Goal: Contribute content: Contribute content

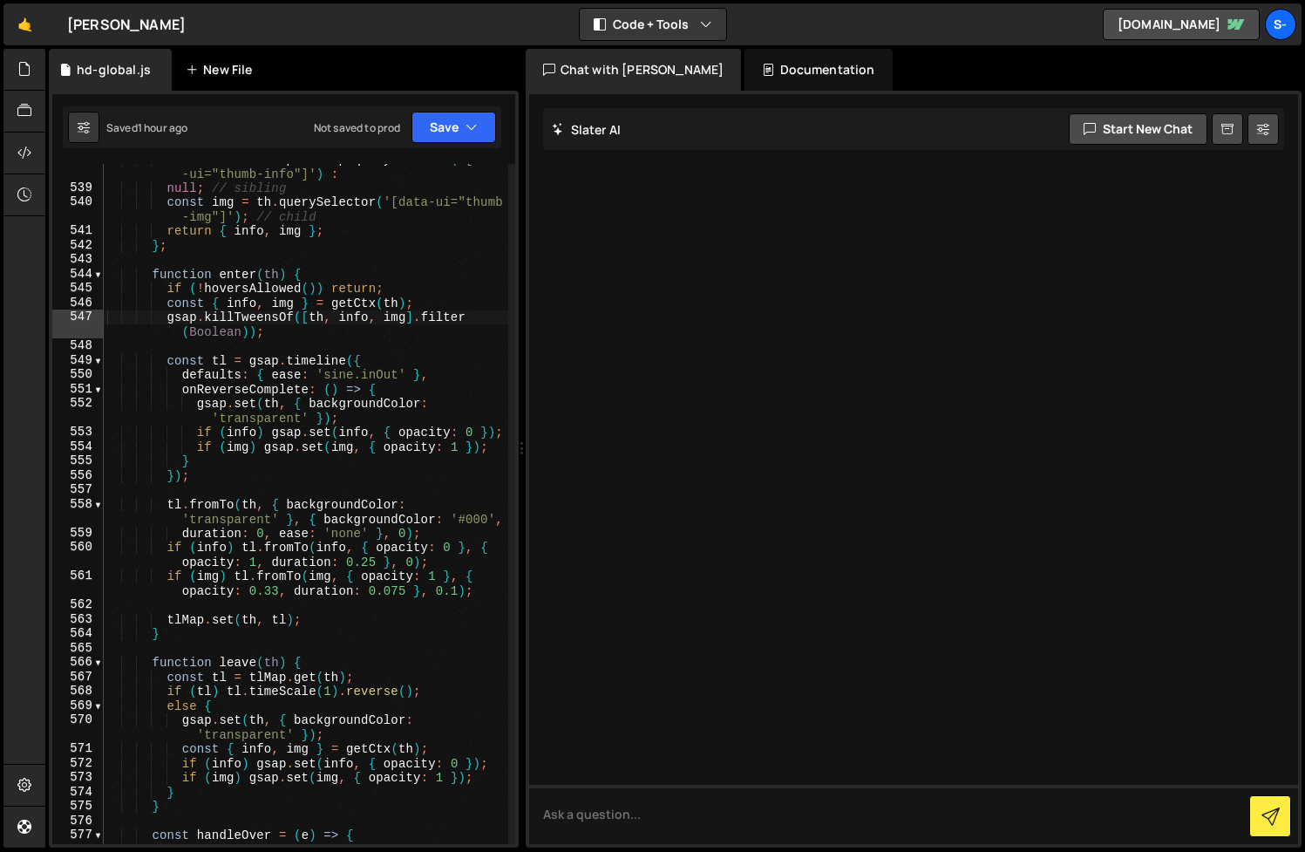
scroll to position [9552, 0]
click at [213, 71] on div "New File" at bounding box center [222, 69] width 73 height 17
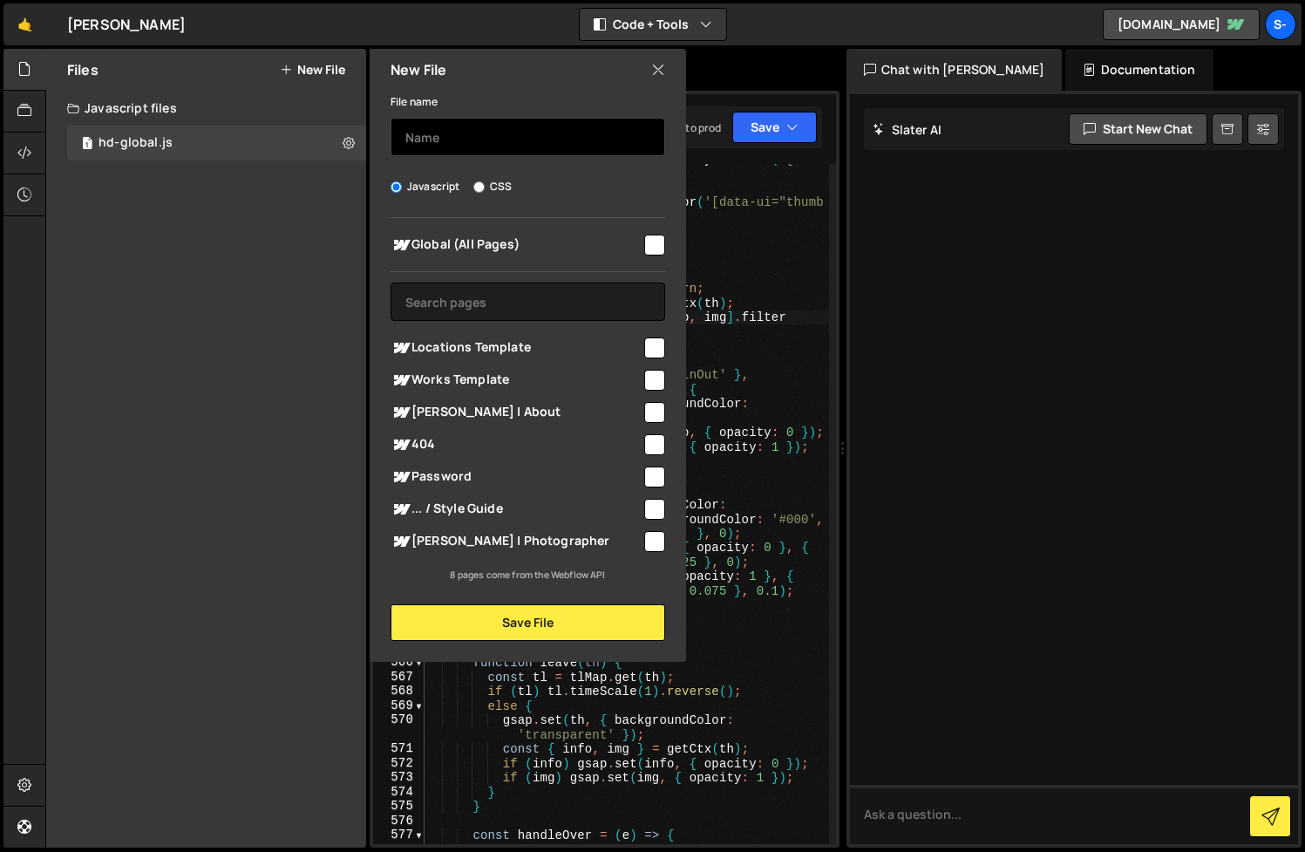
click at [529, 136] on input "text" at bounding box center [528, 137] width 275 height 38
type input "hd-intro-random"
click at [651, 244] on input "checkbox" at bounding box center [654, 245] width 21 height 21
checkbox input "true"
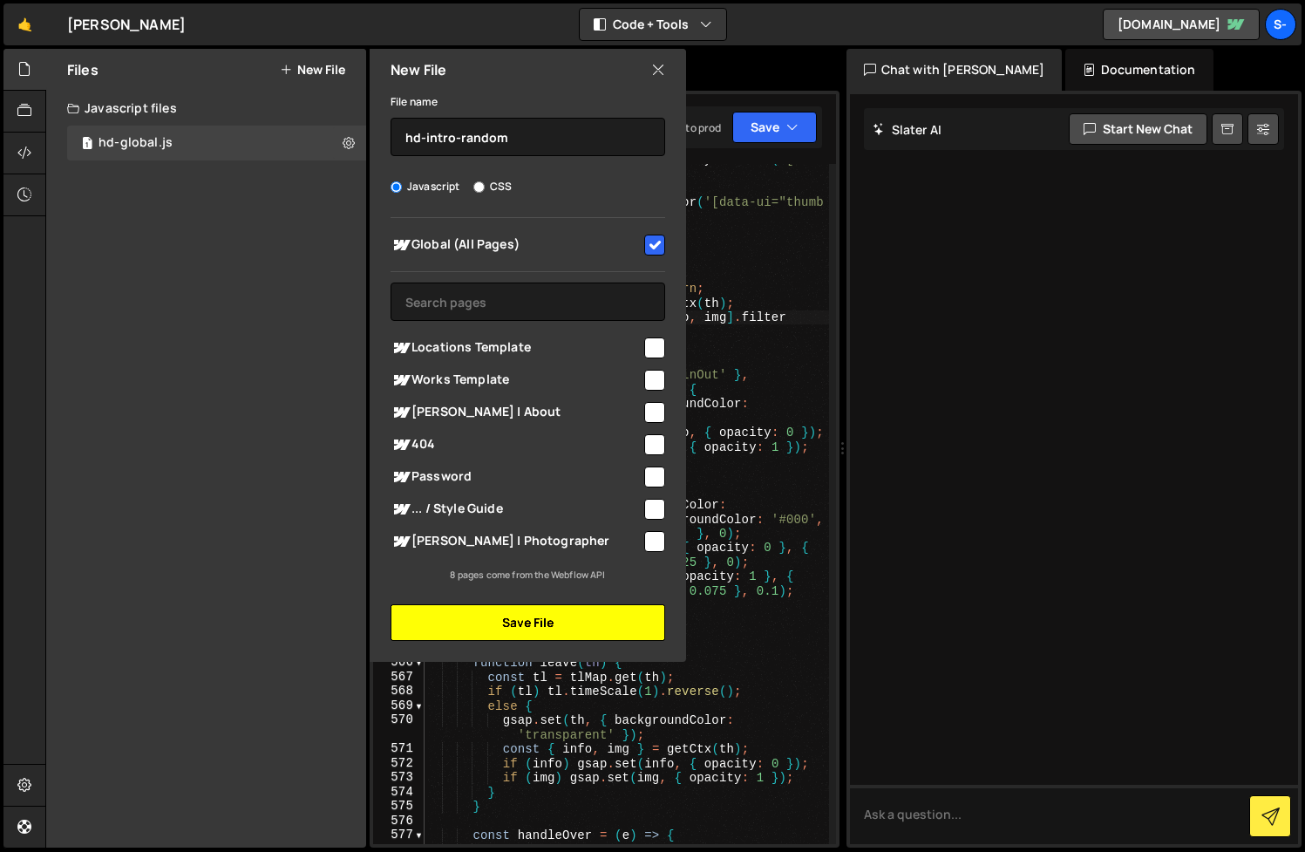
click at [614, 621] on button "Save File" at bounding box center [528, 622] width 275 height 37
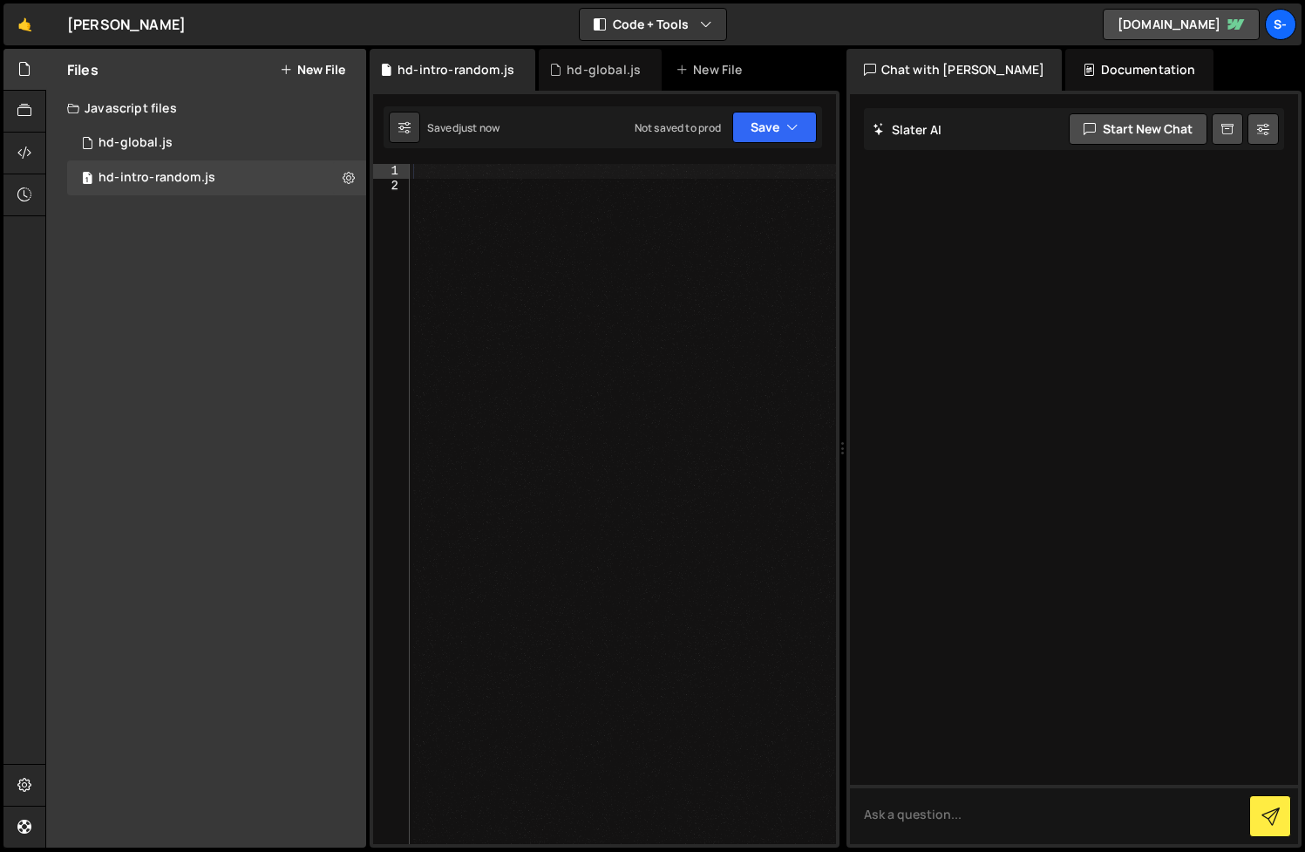
click at [655, 334] on div at bounding box center [623, 518] width 426 height 709
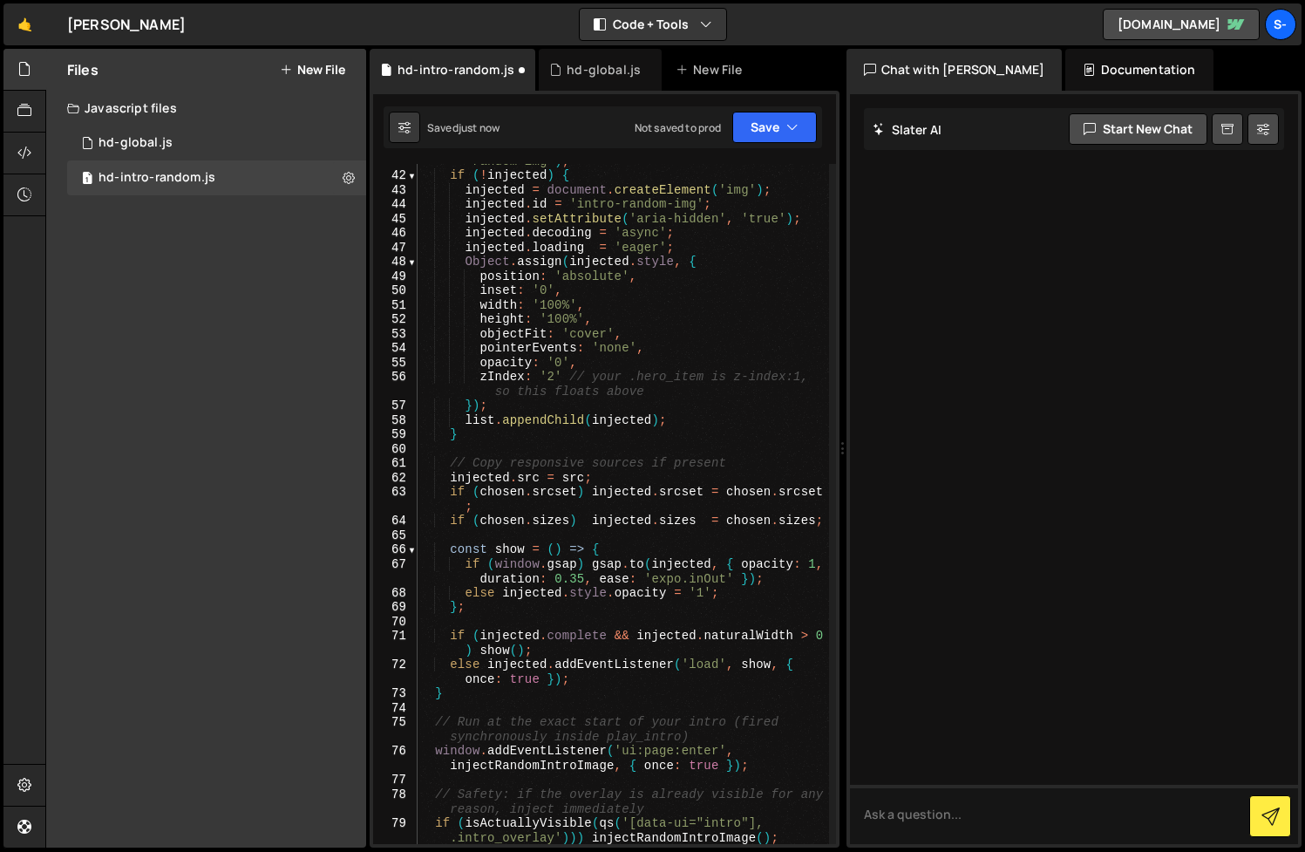
scroll to position [1099, 0]
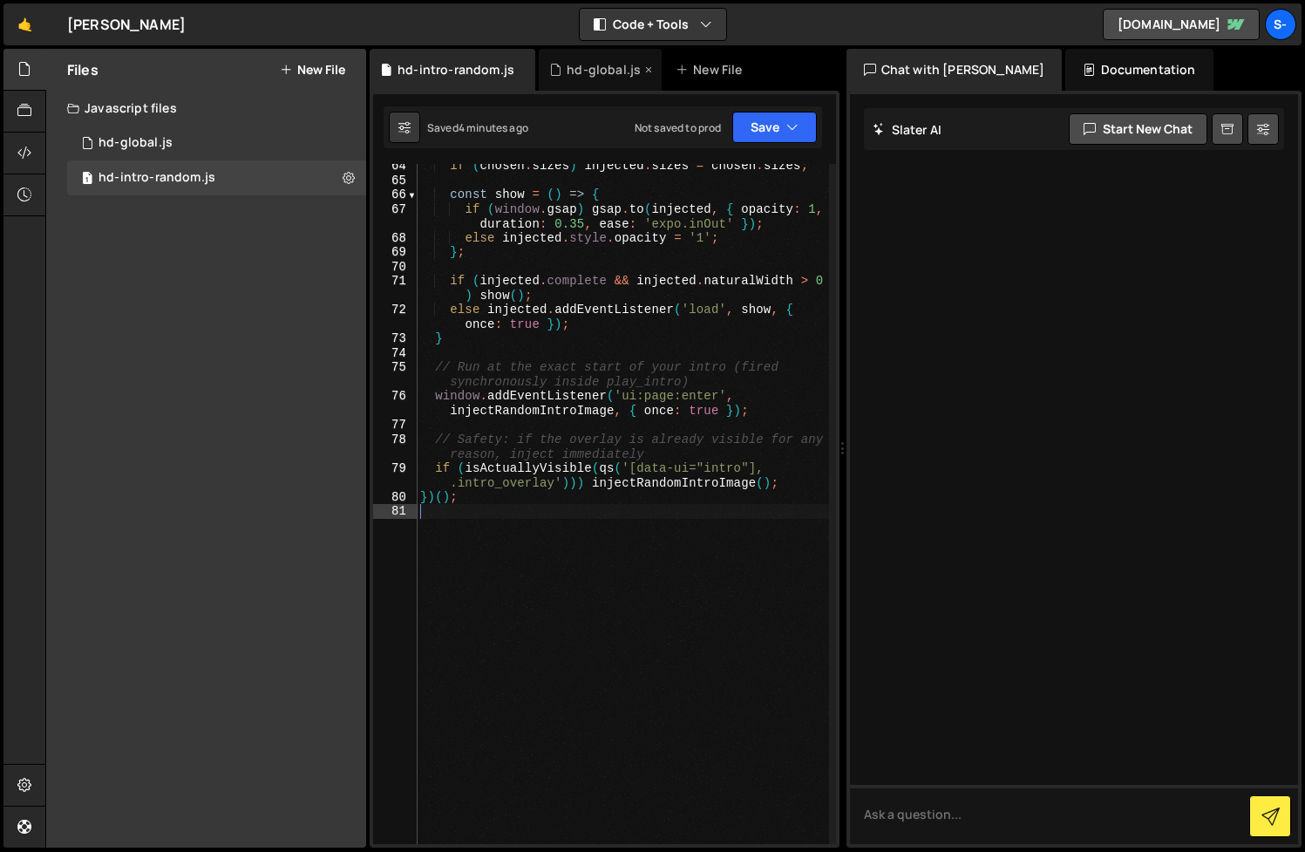
click at [600, 68] on div "hd-global.js" at bounding box center [604, 69] width 74 height 17
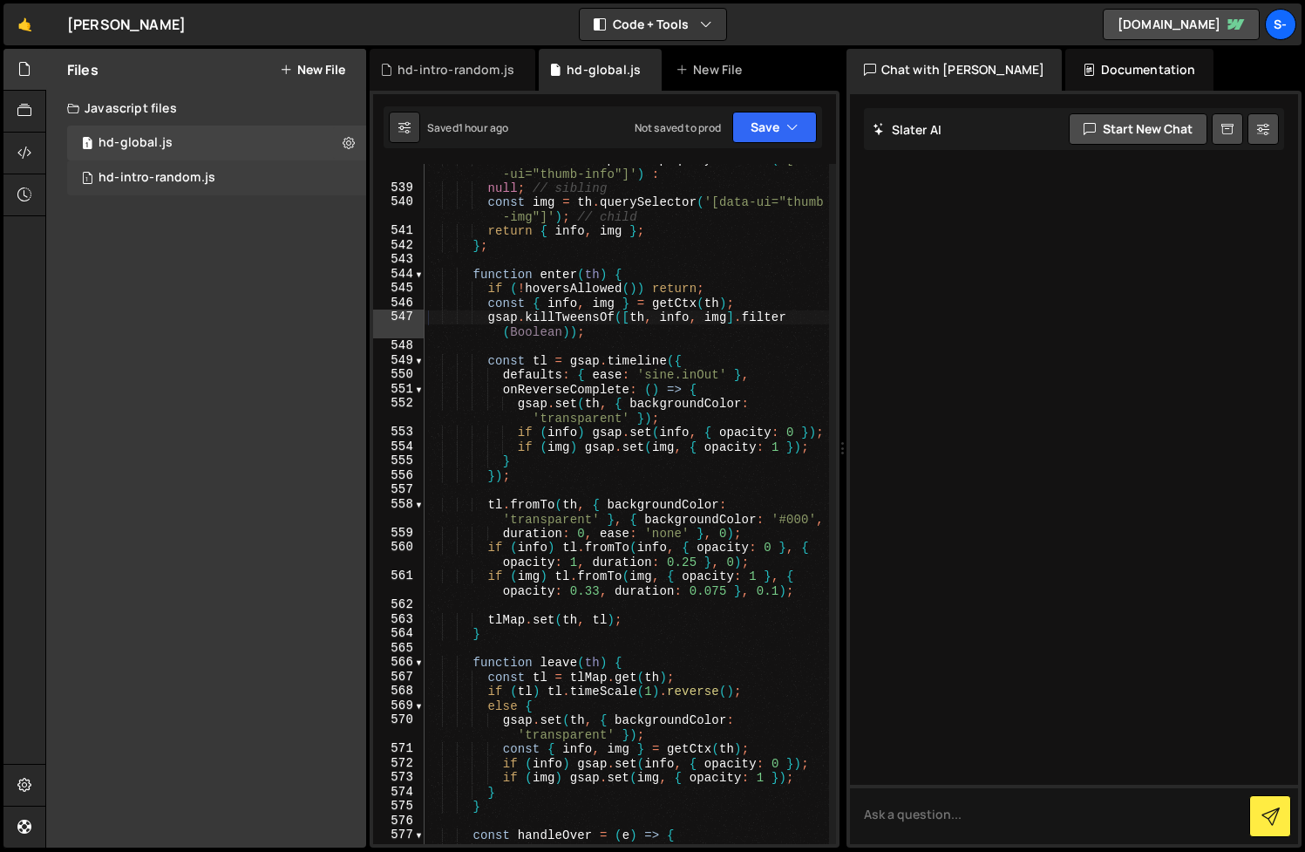
click at [345, 185] on div "1 hd-intro-random.js 0" at bounding box center [216, 177] width 299 height 35
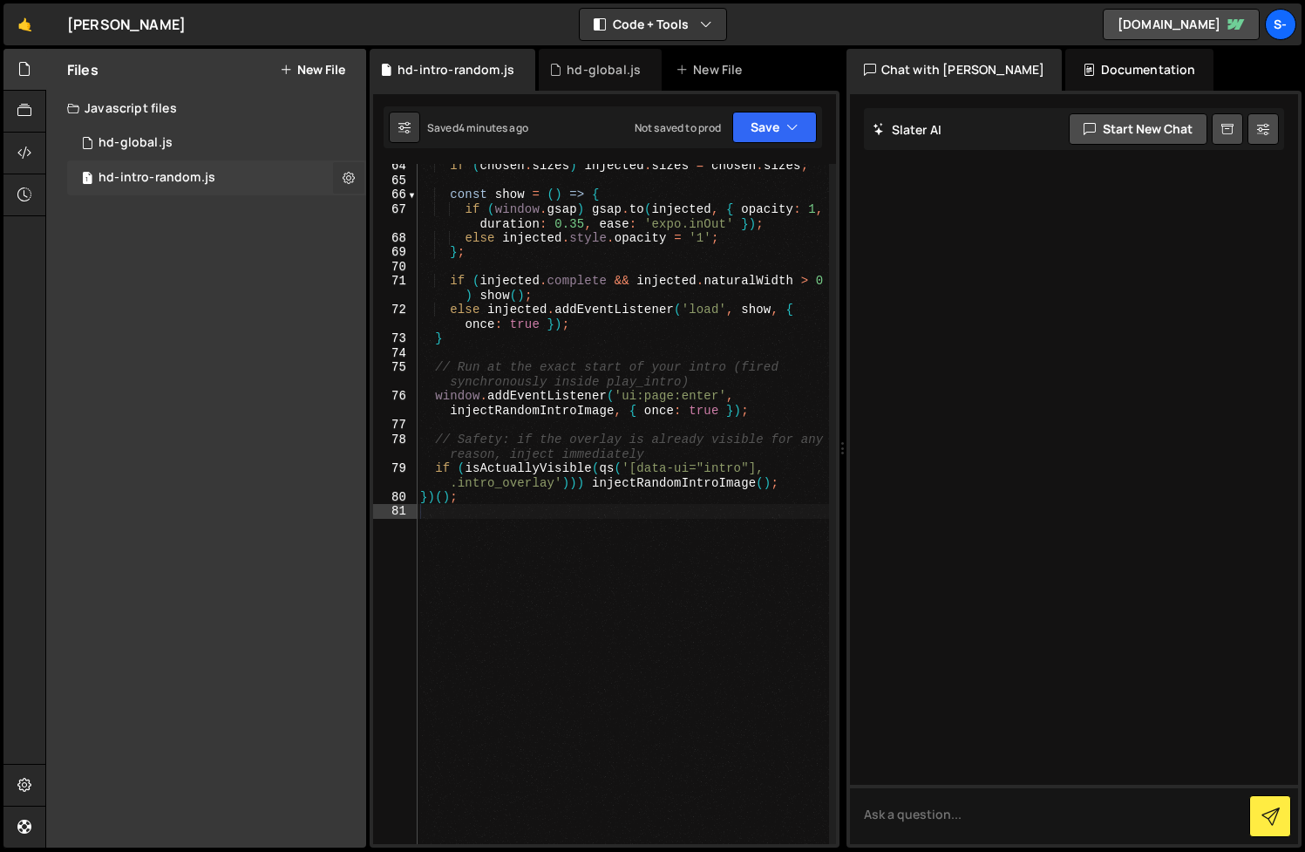
click at [348, 182] on icon at bounding box center [349, 177] width 12 height 17
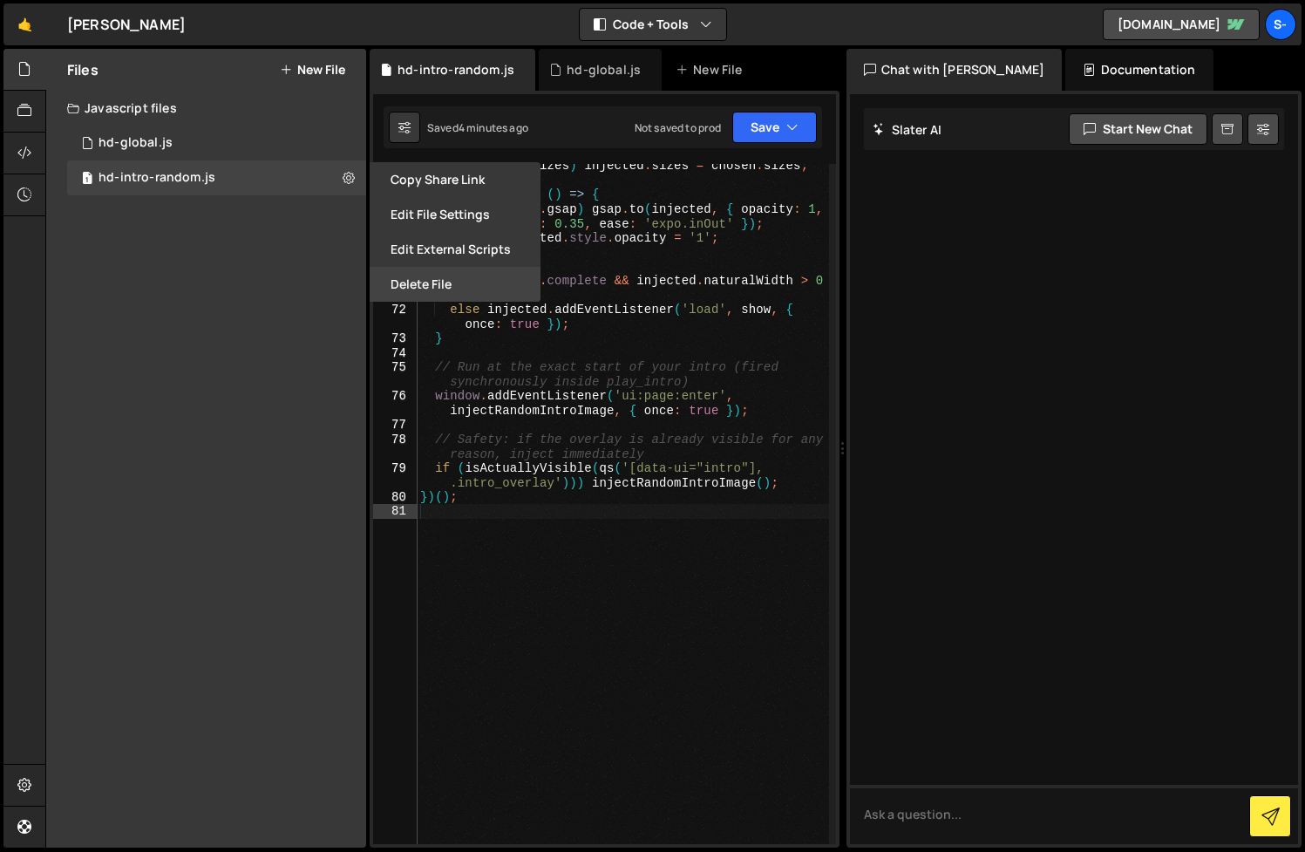
click at [412, 282] on button "Delete File" at bounding box center [455, 284] width 171 height 35
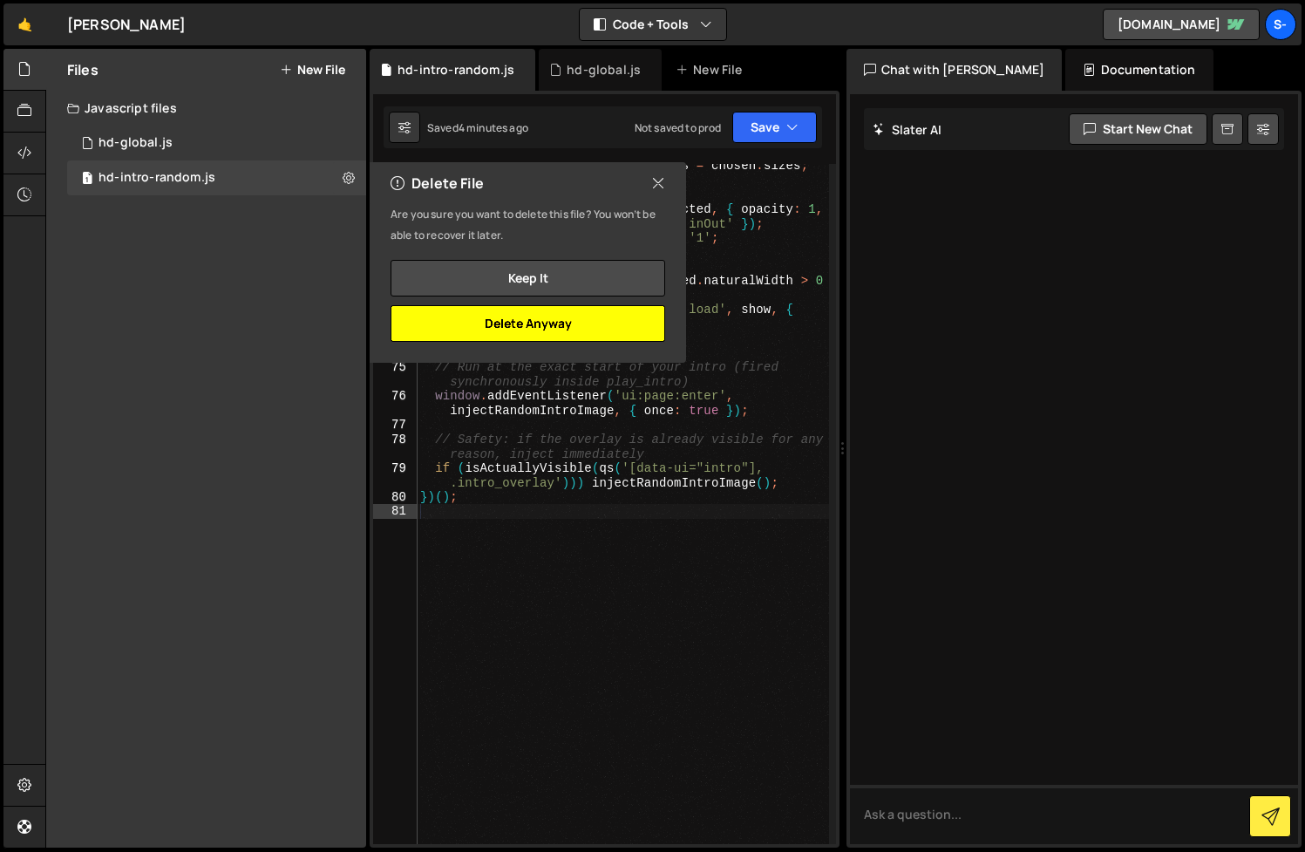
click at [570, 328] on button "Delete Anyway" at bounding box center [528, 323] width 275 height 37
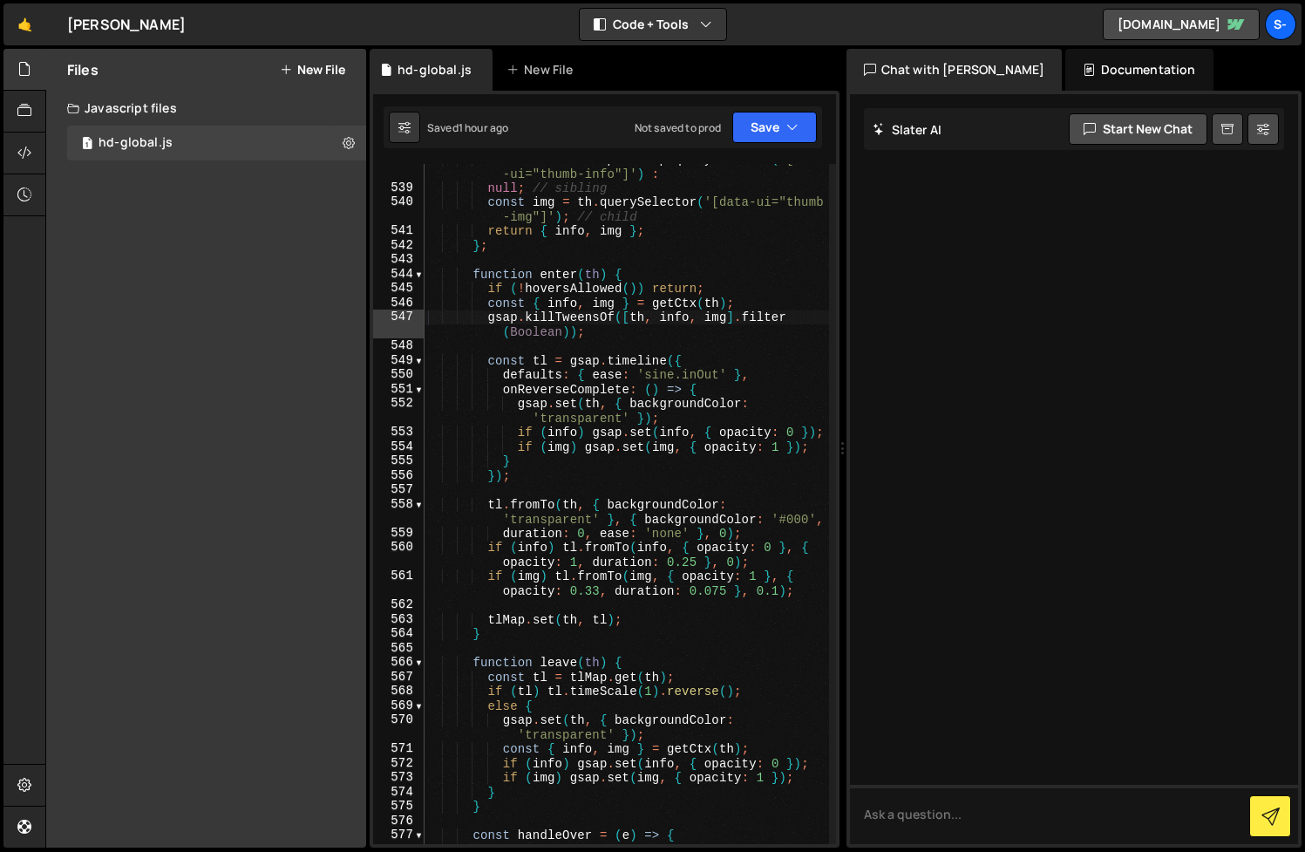
click at [528, 330] on div "const info = wrap ? wrap . querySelector ( '[data -ui="thumb-info"]' ) : null ;…" at bounding box center [627, 514] width 405 height 724
type textarea "})();"
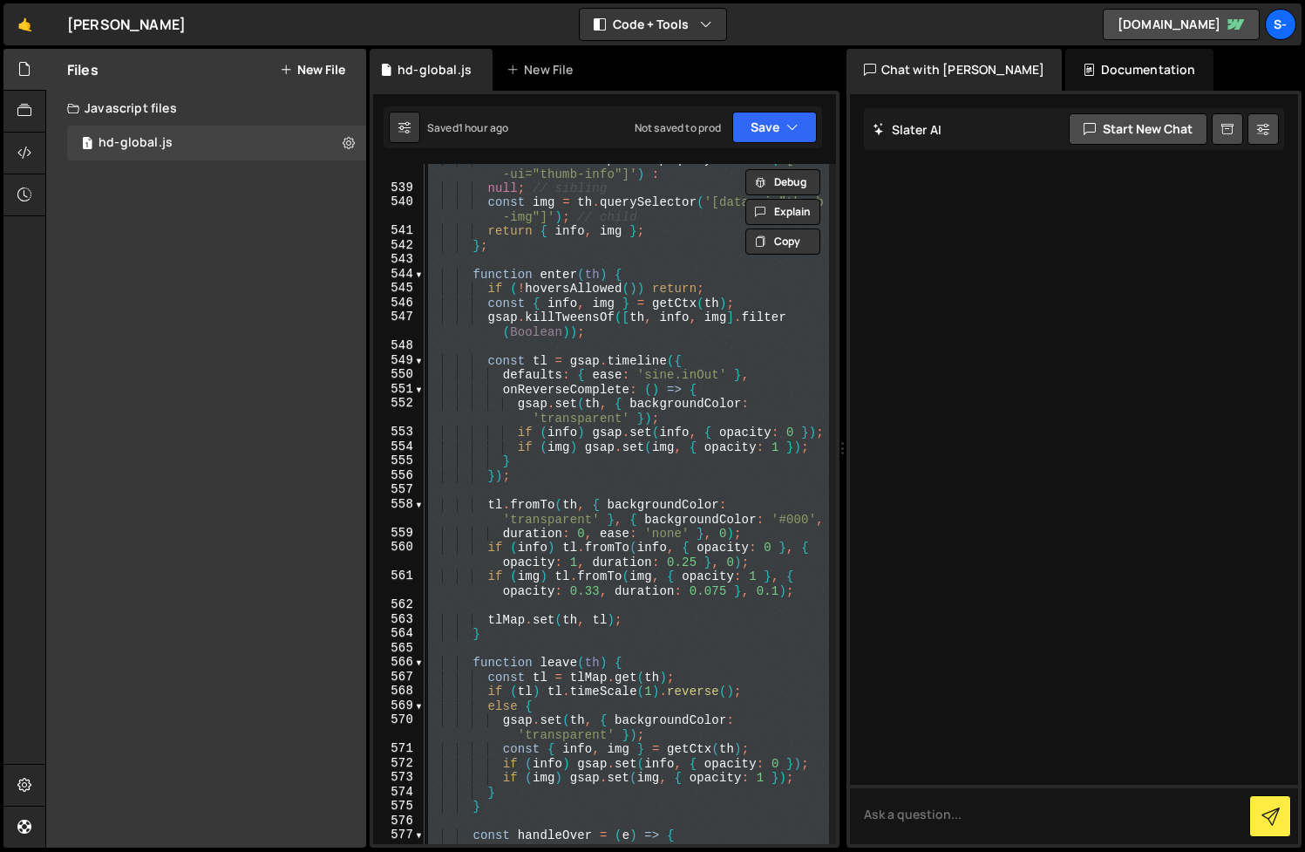
paste textarea
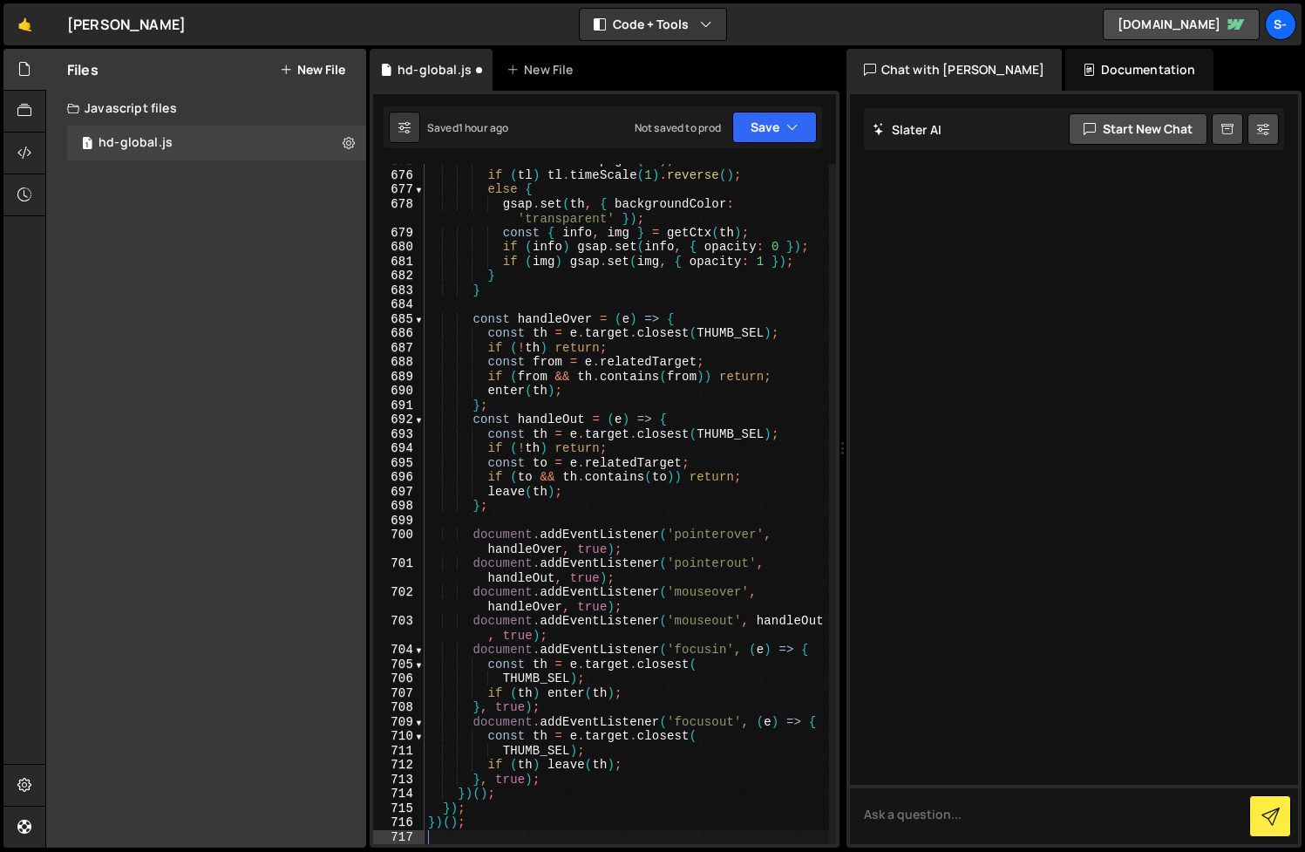
scroll to position [11291, 0]
click at [1203, 29] on link "[DOMAIN_NAME]" at bounding box center [1181, 24] width 157 height 31
click at [741, 334] on div "const tl = tlMap . get ( th ) ; if ( tl ) tl . timeScale ( 1 ) . reverse ( ) ; …" at bounding box center [627, 507] width 405 height 709
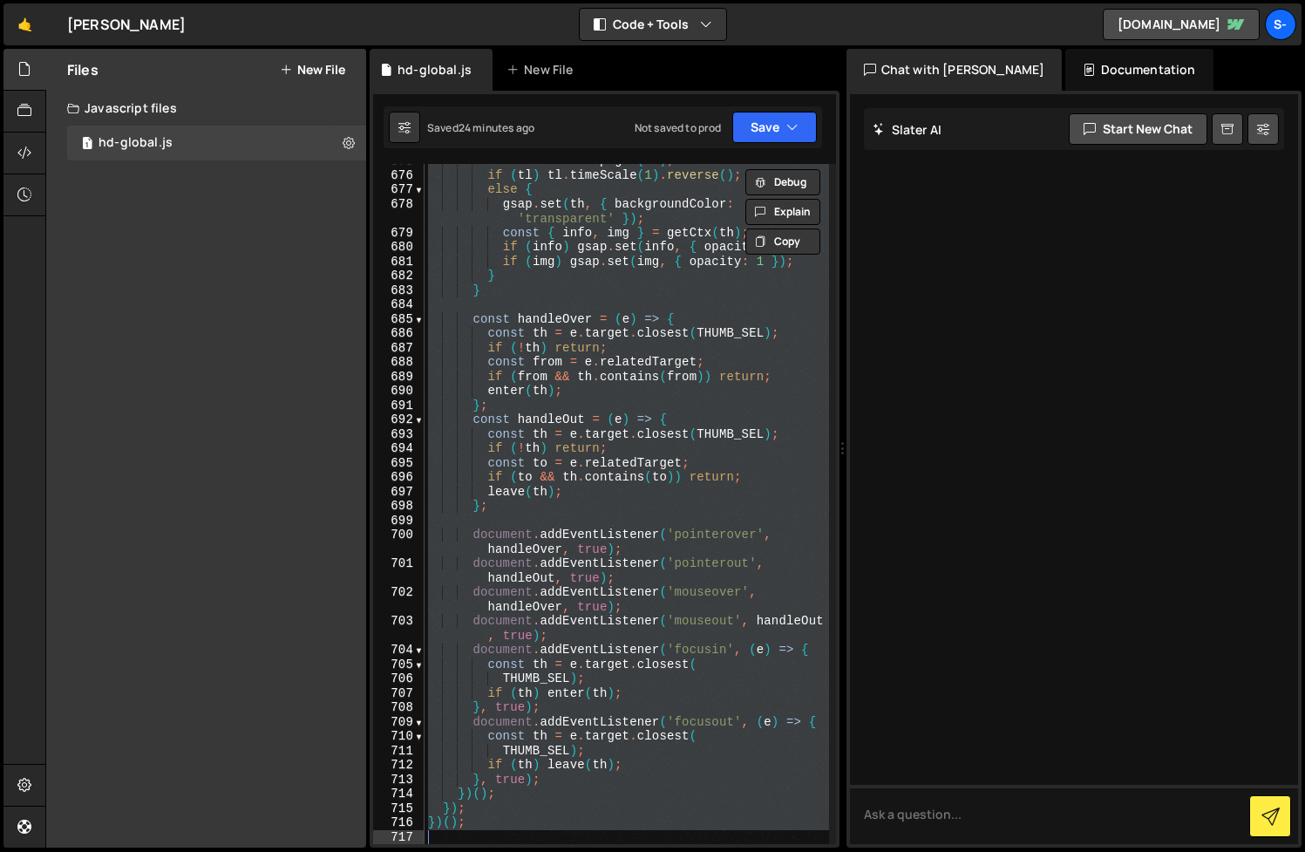
click at [702, 333] on div "const tl = tlMap . get ( th ) ; if ( tl ) tl . timeScale ( 1 ) . reverse ( ) ; …" at bounding box center [627, 504] width 405 height 680
click at [710, 367] on div "const tl = tlMap . get ( th ) ; if ( tl ) tl . timeScale ( 1 ) . reverse ( ) ; …" at bounding box center [627, 507] width 405 height 709
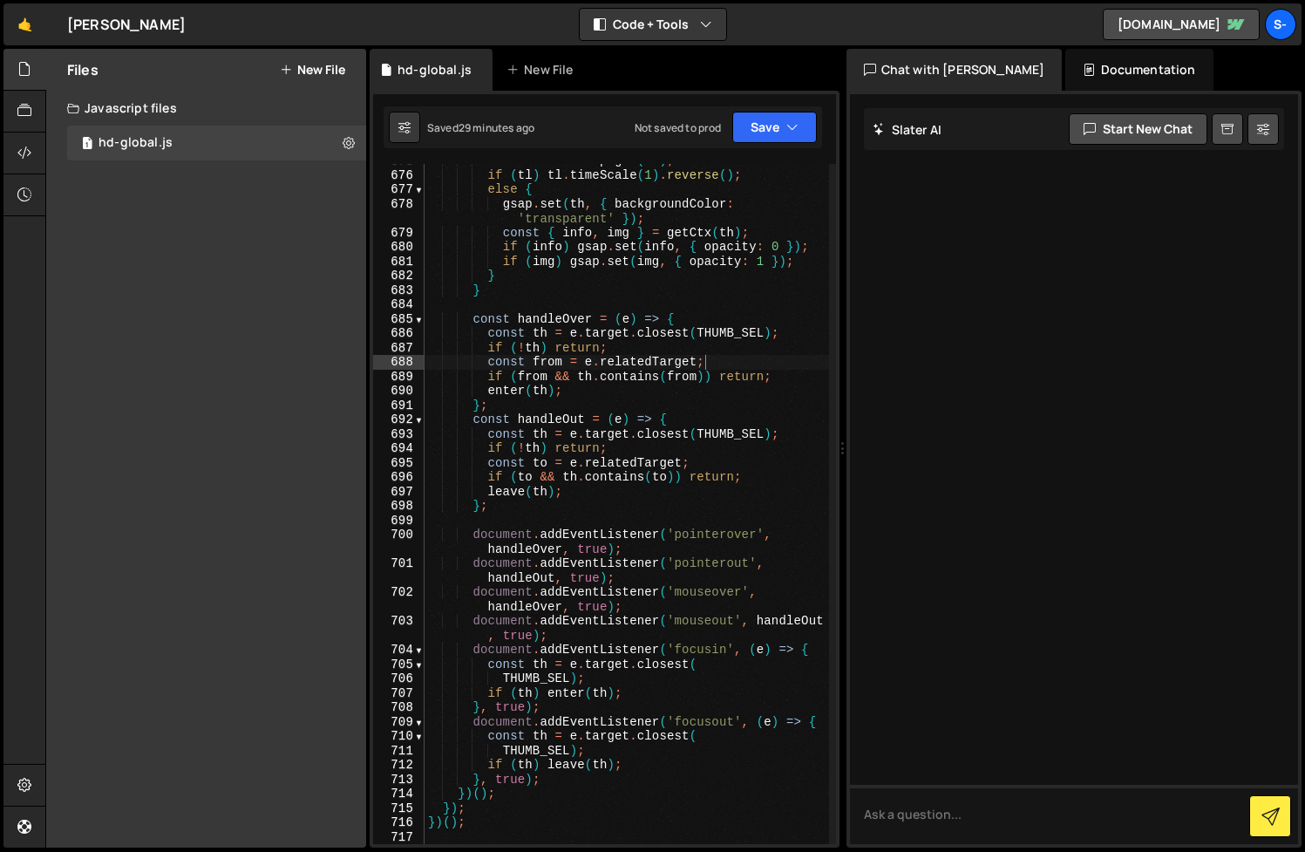
type textarea "})();"
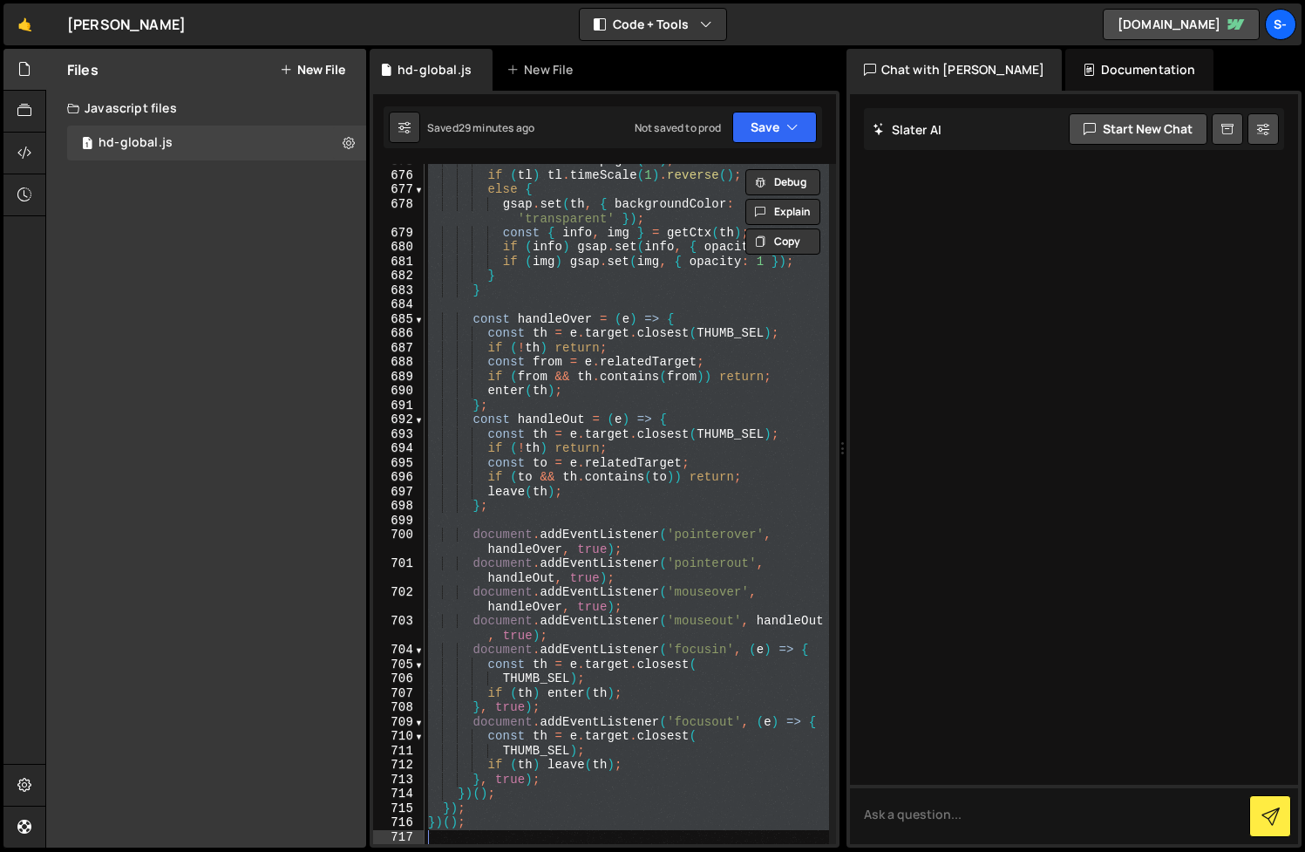
click at [740, 302] on div "const tl = tlMap . get ( th ) ; if ( tl ) tl . timeScale ( 1 ) . reverse ( ) ; …" at bounding box center [627, 507] width 405 height 709
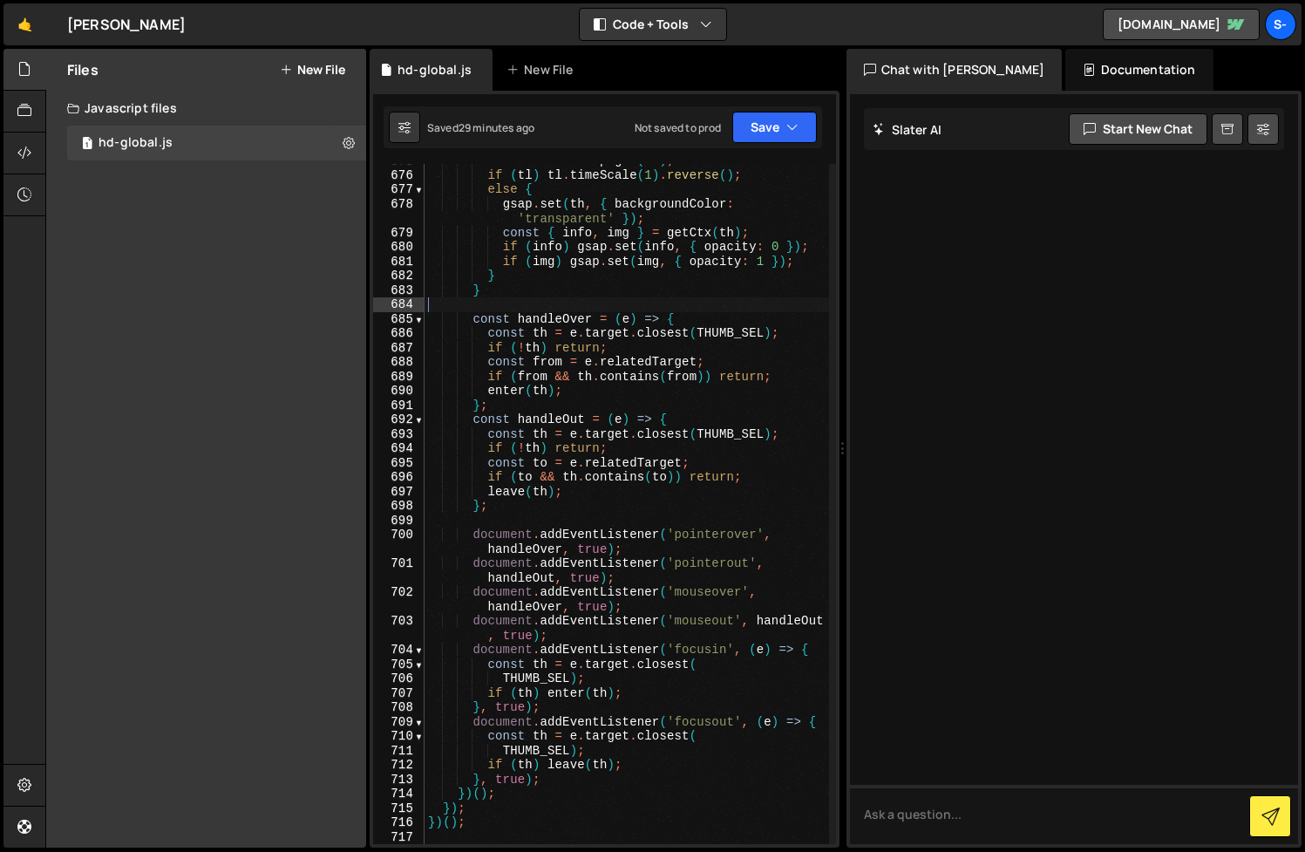
type textarea "})();"
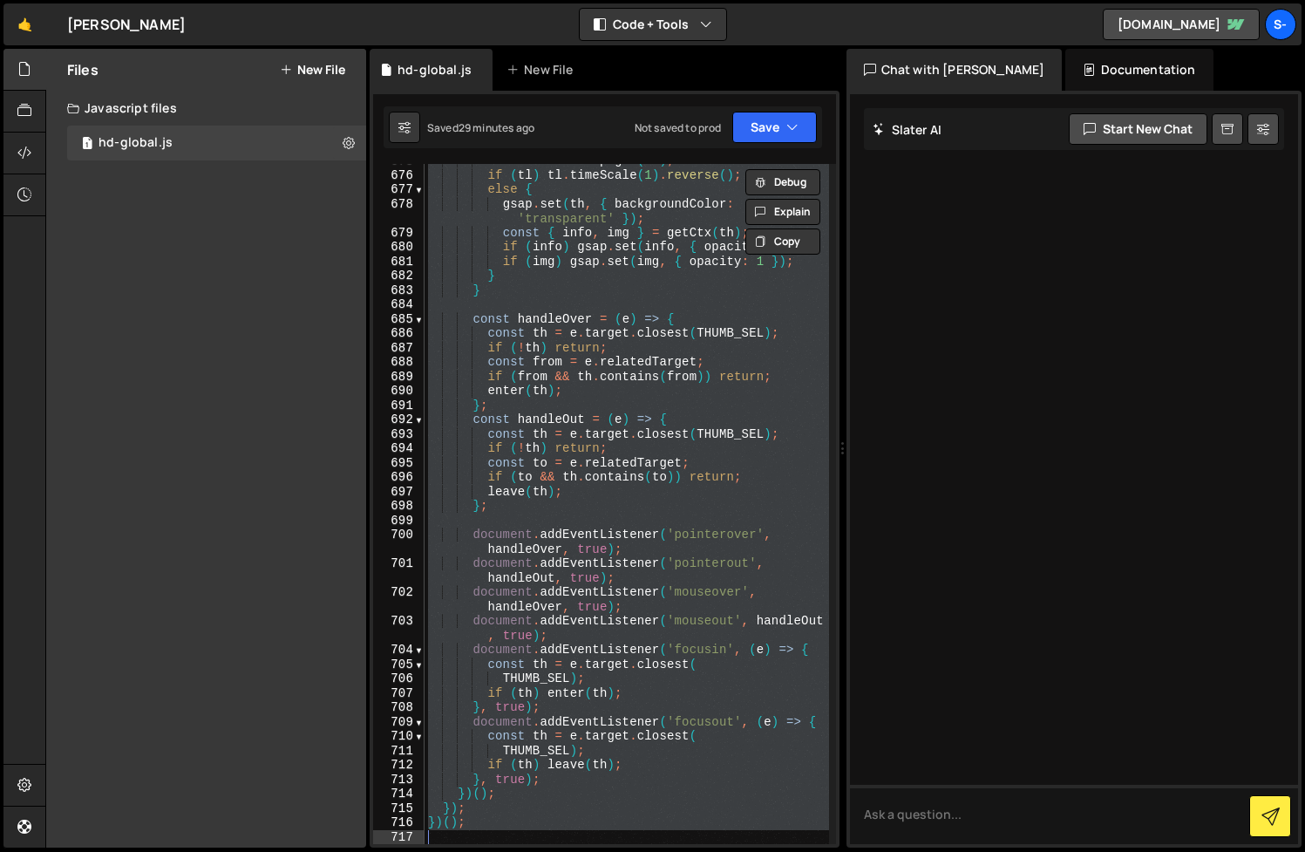
paste textarea
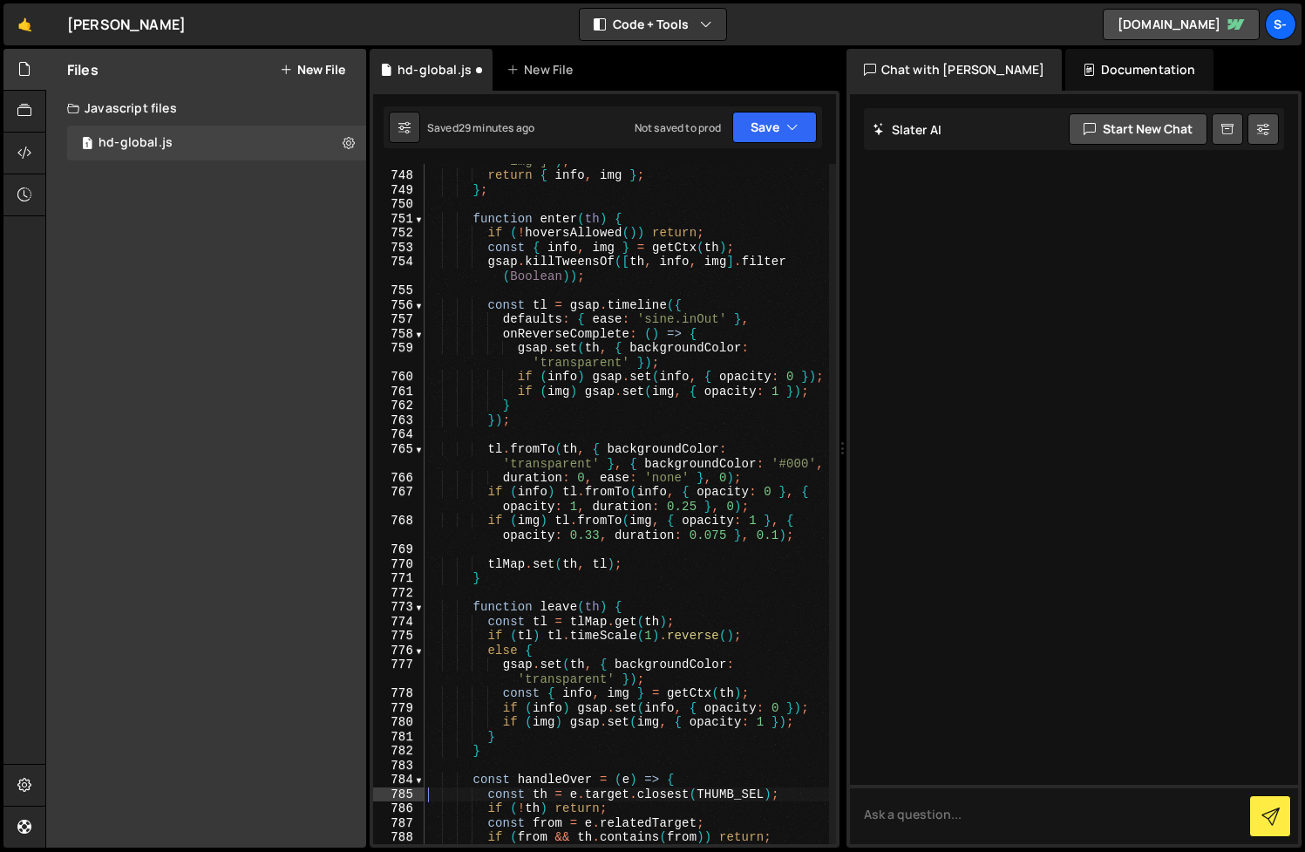
scroll to position [12744, 0]
click at [1305, 156] on html "Projects [GEOGRAPHIC_DATA] Blog s- Projects Your Teams Account Upgrade Logout" at bounding box center [652, 426] width 1305 height 852
click at [1205, 27] on link "[DOMAIN_NAME]" at bounding box center [1181, 24] width 157 height 31
click at [1169, 24] on link "[DOMAIN_NAME]" at bounding box center [1181, 24] width 157 height 31
click at [583, 493] on div "const img = th . querySelector ( '[data-ui="thumb -img"]' ) ; return { info , i…" at bounding box center [627, 502] width 405 height 724
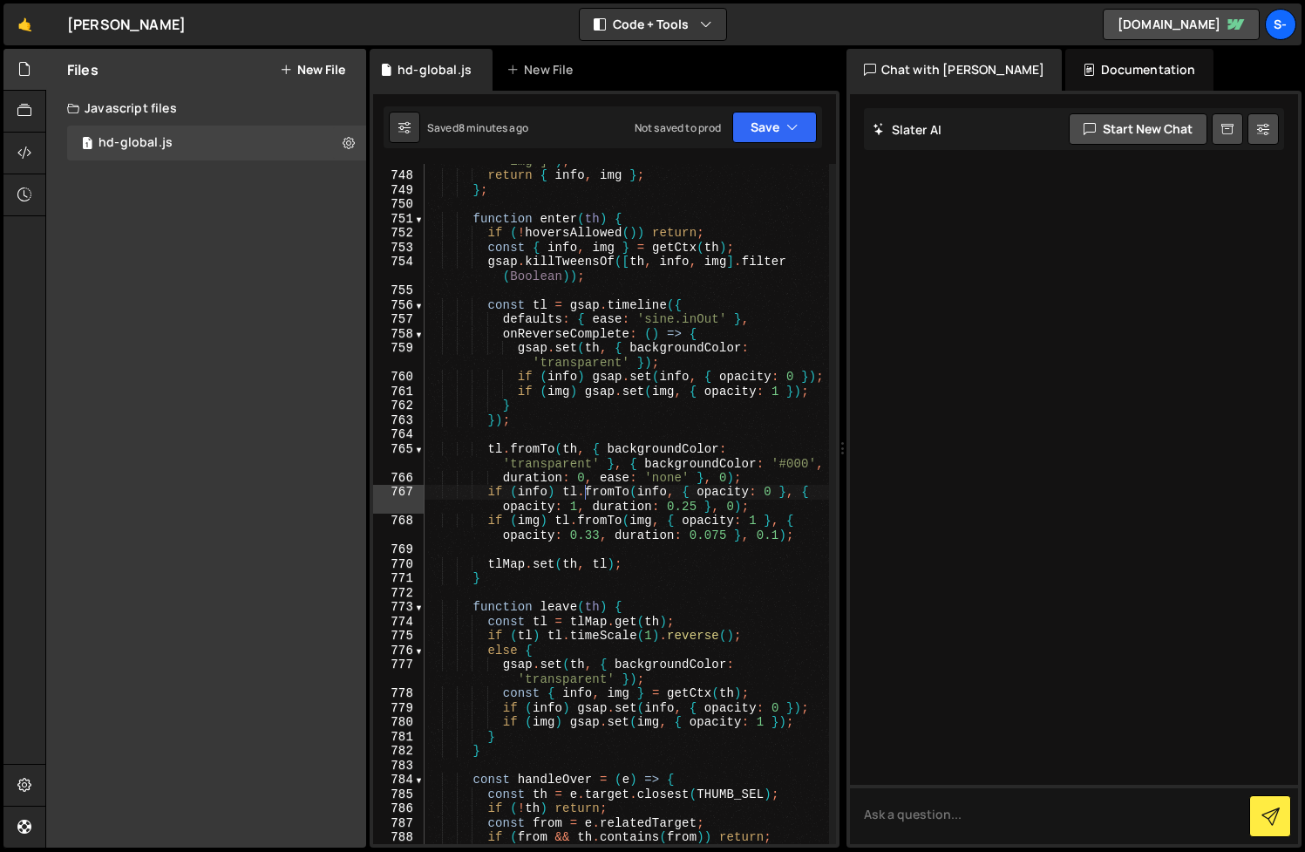
type textarea "})();"
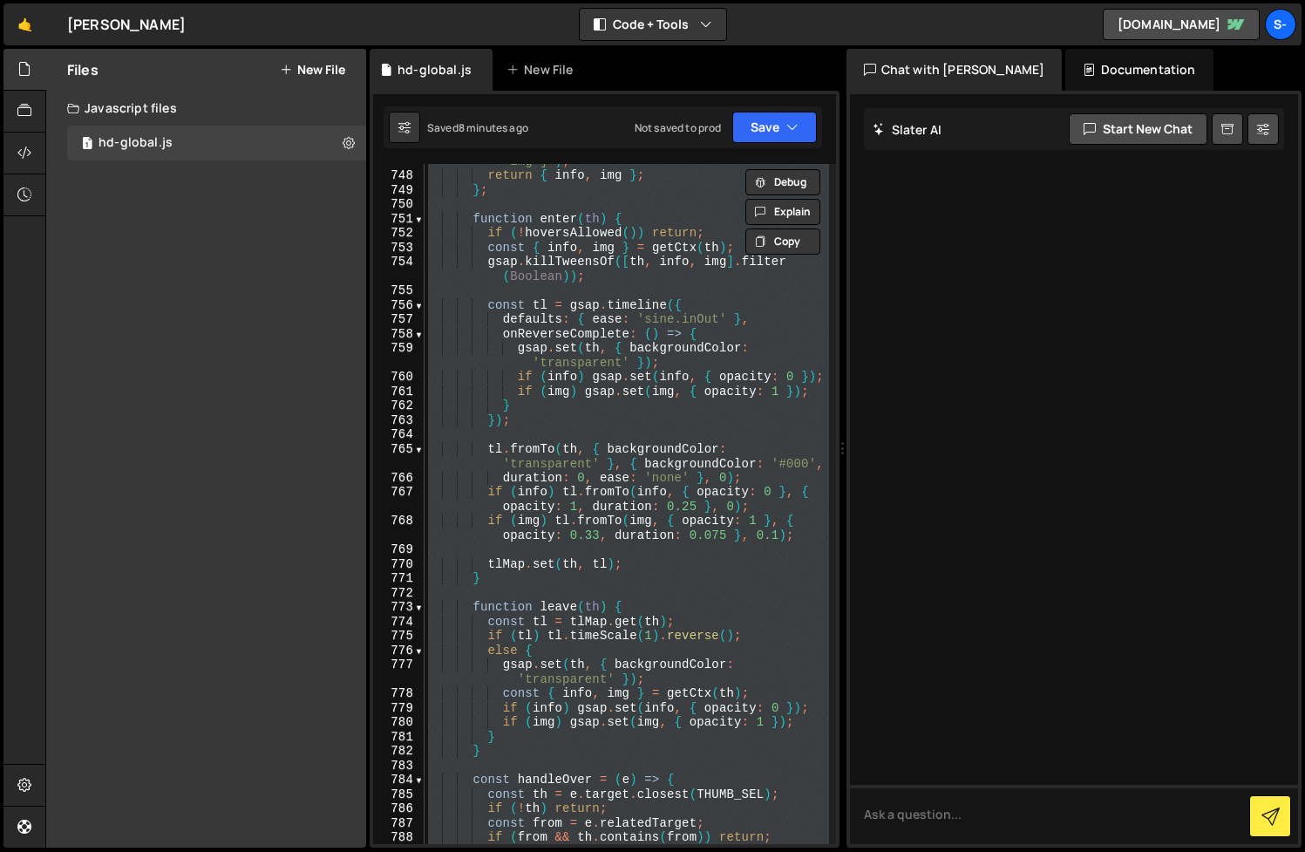
paste textarea
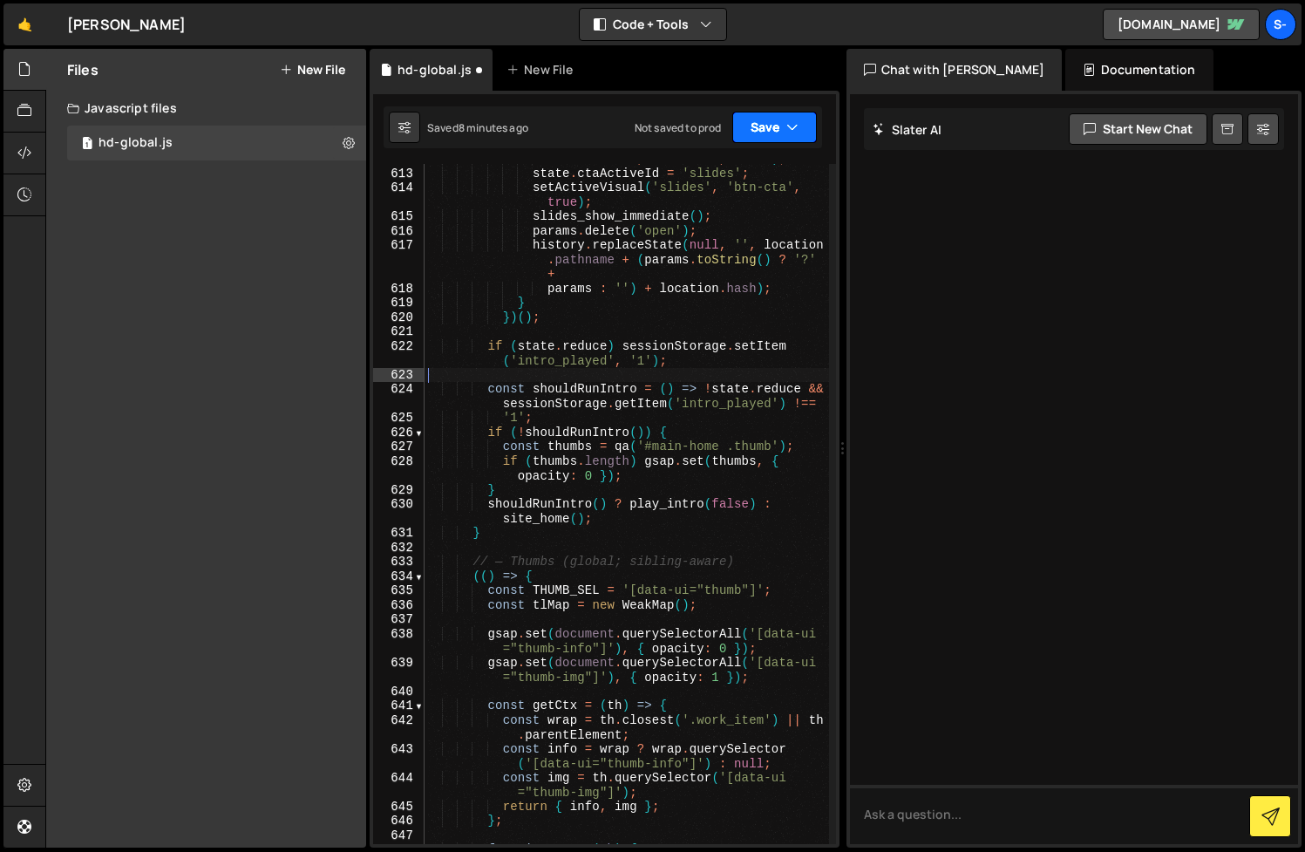
scroll to position [11610, 0]
click at [1175, 31] on link "[DOMAIN_NAME]" at bounding box center [1181, 24] width 157 height 31
click at [589, 470] on div ". ctaActiveId , 'btn-cta' , false ) ; state . ctaActiveId = 'slides' ; setActiv…" at bounding box center [627, 506] width 405 height 709
type textarea "})();"
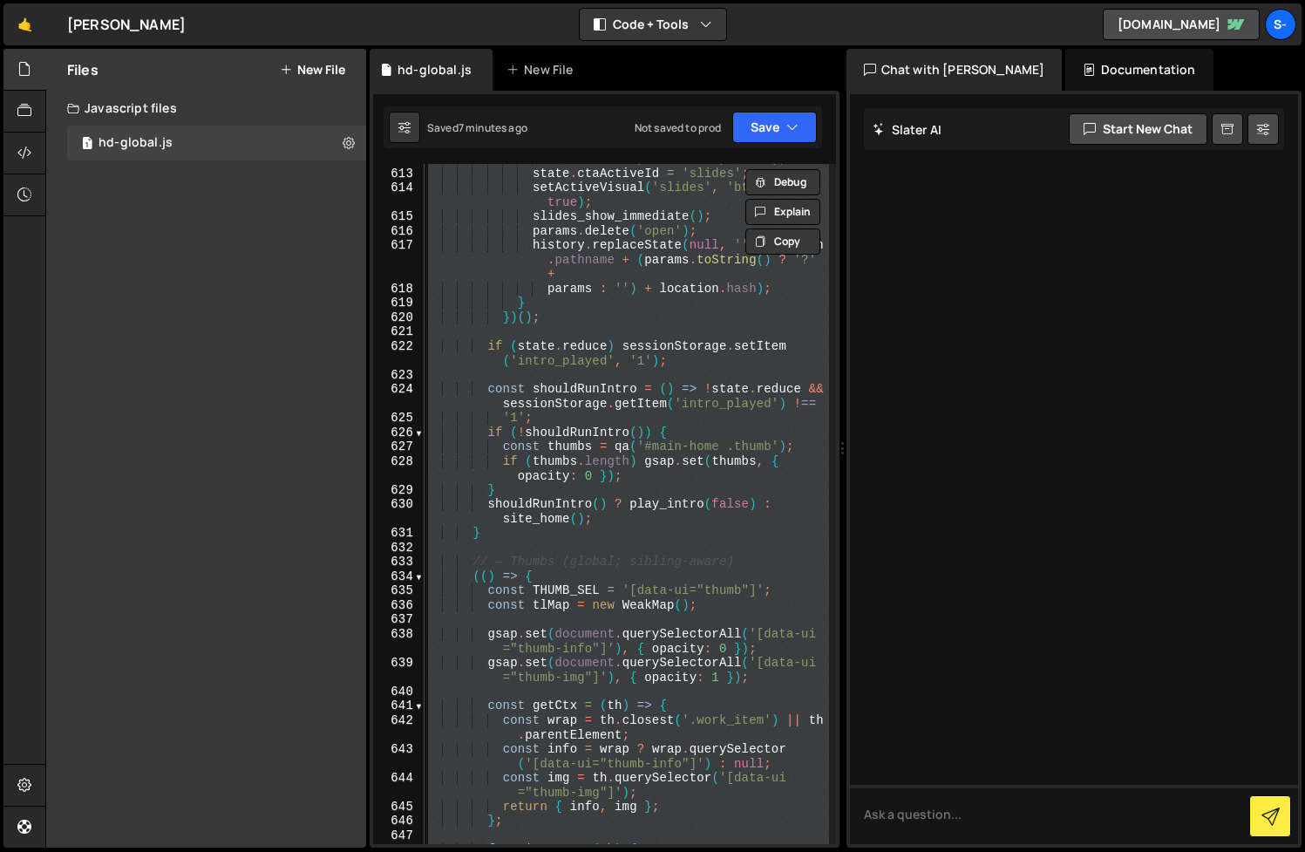
paste textarea
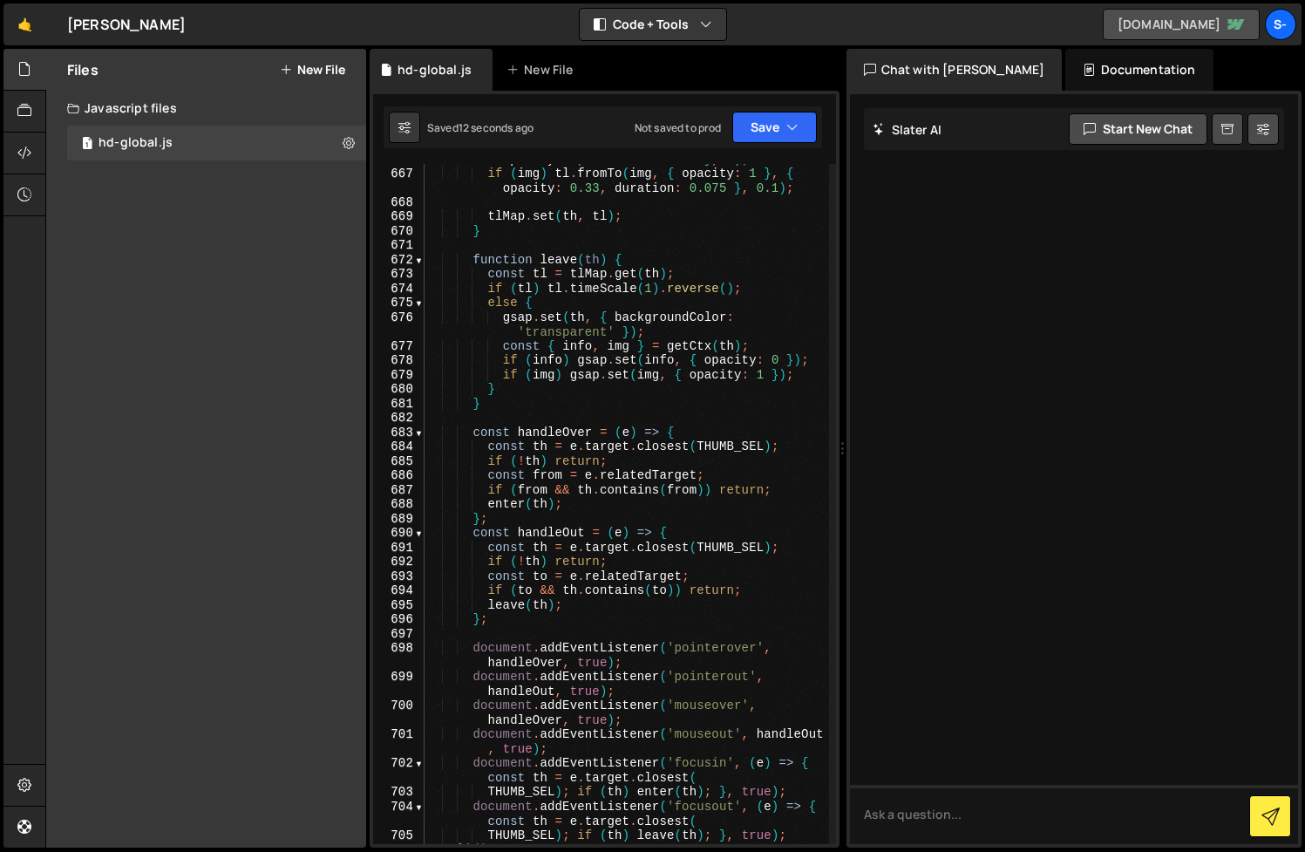
click at [1181, 27] on link "[DOMAIN_NAME]" at bounding box center [1181, 24] width 157 height 31
click at [1150, 22] on link "[DOMAIN_NAME]" at bounding box center [1181, 24] width 157 height 31
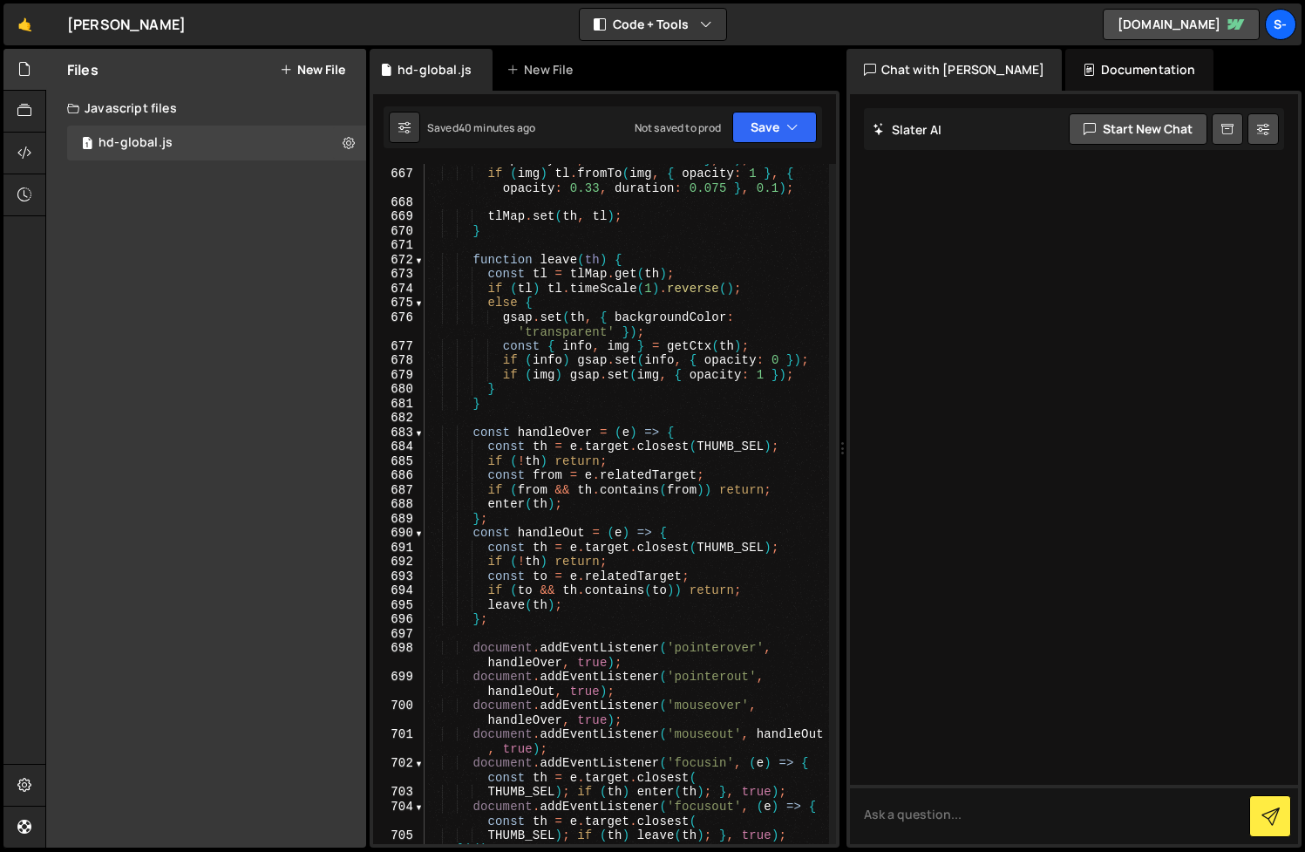
click at [732, 520] on div "if ( info ) tl . fromTo ( info , { opacity : 0 } , { opacity : 1 , duration : 0…" at bounding box center [627, 499] width 405 height 724
type textarea "})();"
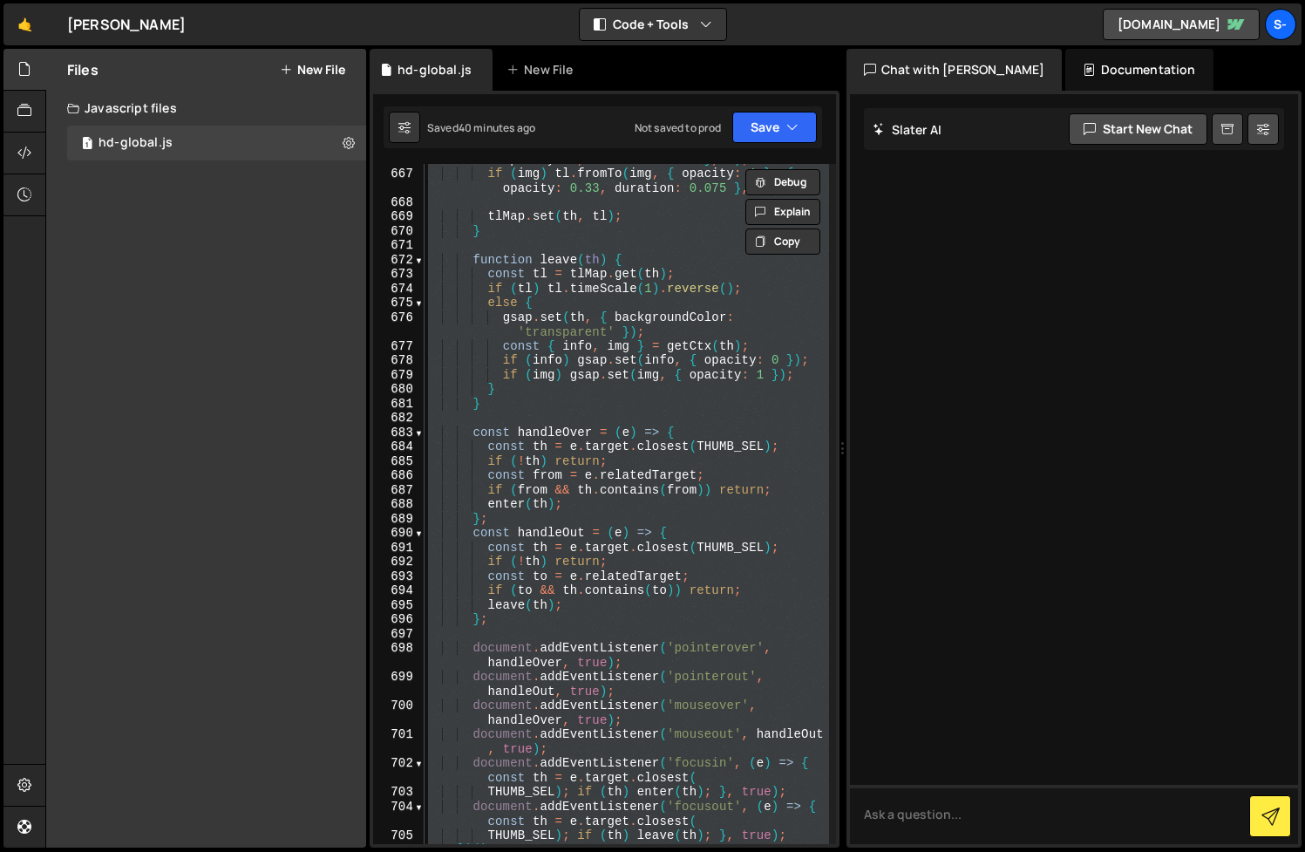
paste textarea
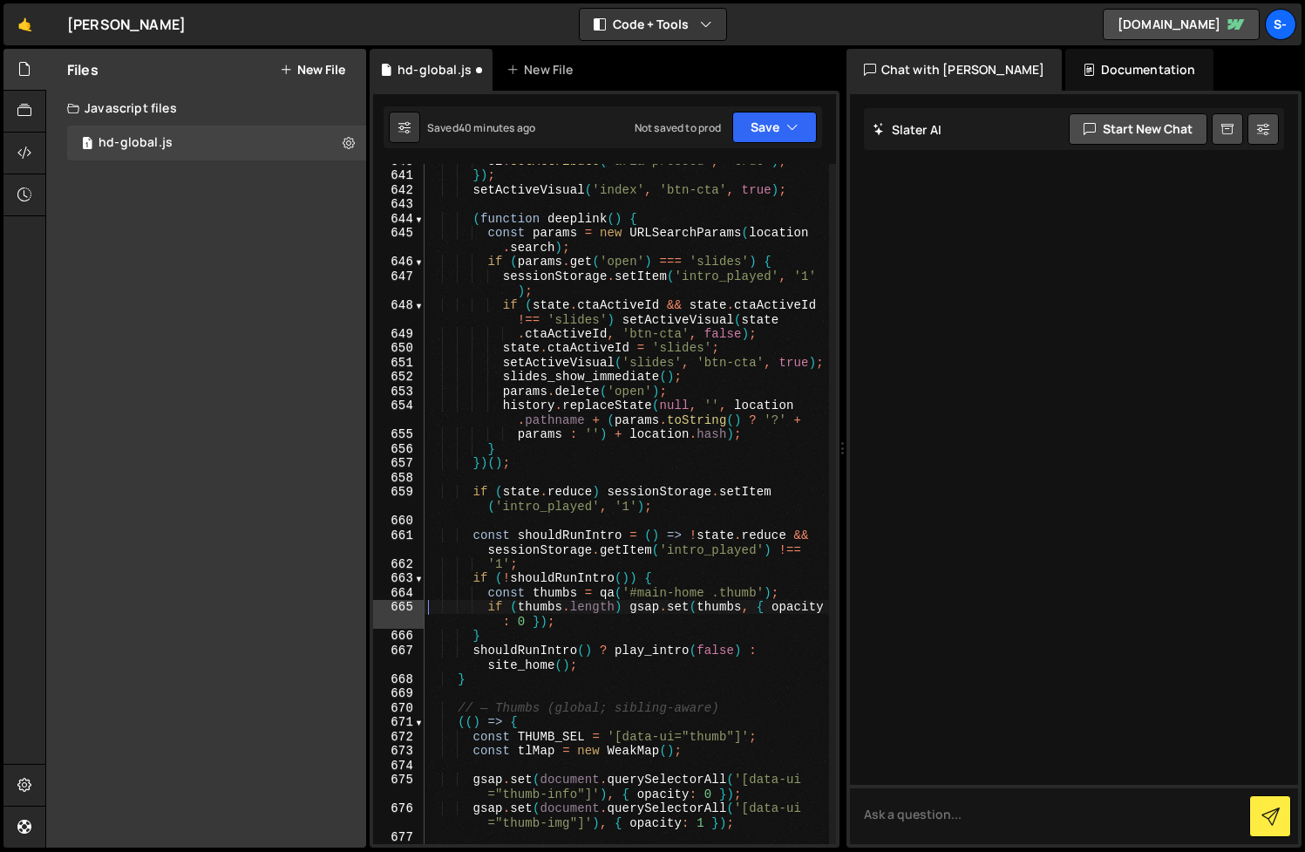
scroll to position [11392, 0]
type textarea "})();"
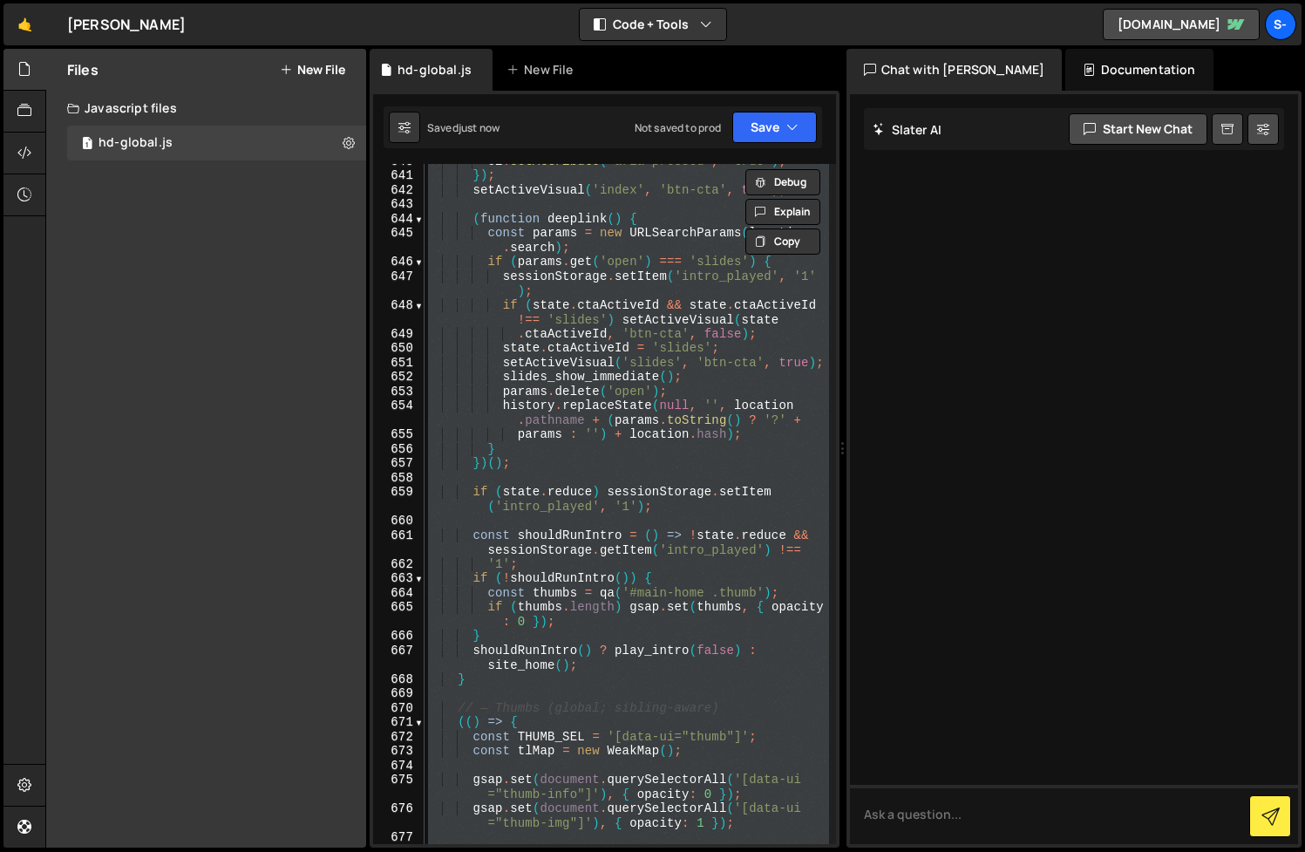
paste textarea
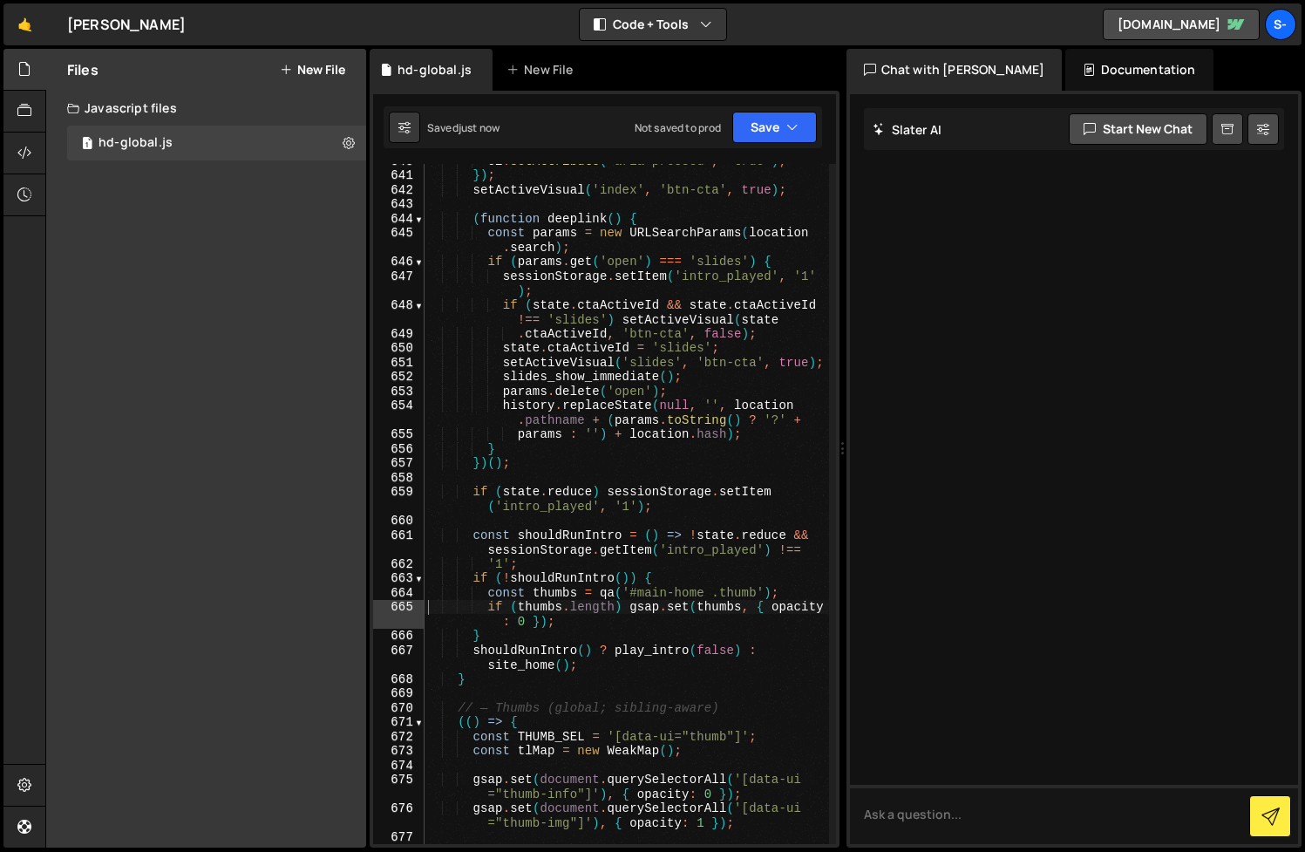
click at [705, 589] on div "el . setAttribute ( 'aria-pressed' , 'true' ) ; }) ; setActiveVisual ( 'index' …" at bounding box center [627, 507] width 405 height 709
click at [1160, 29] on link "[DOMAIN_NAME]" at bounding box center [1181, 24] width 157 height 31
click at [643, 406] on div "el . setAttribute ( 'aria-pressed' , 'true' ) ; }) ; setActiveVisual ( 'index' …" at bounding box center [627, 507] width 405 height 709
type textarea "})();"
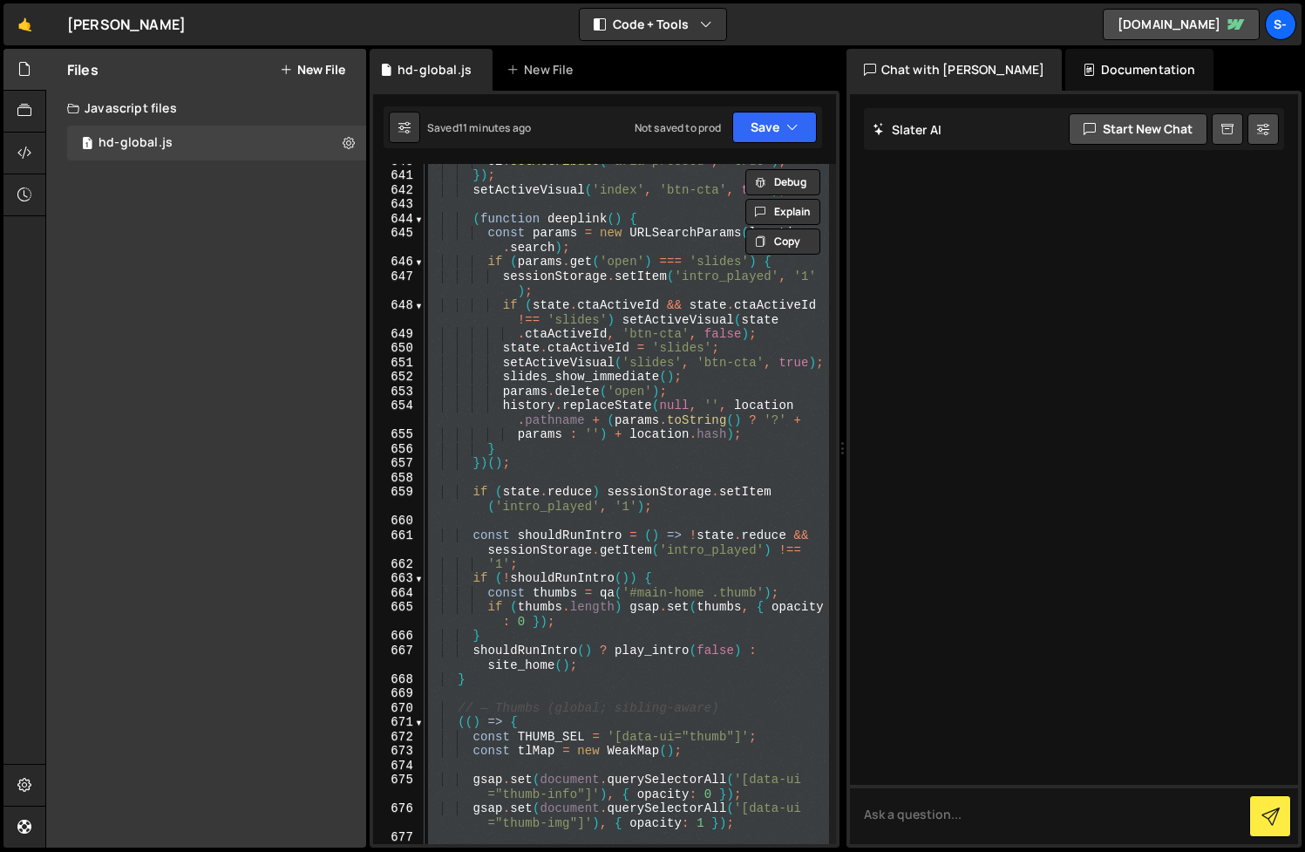
paste textarea
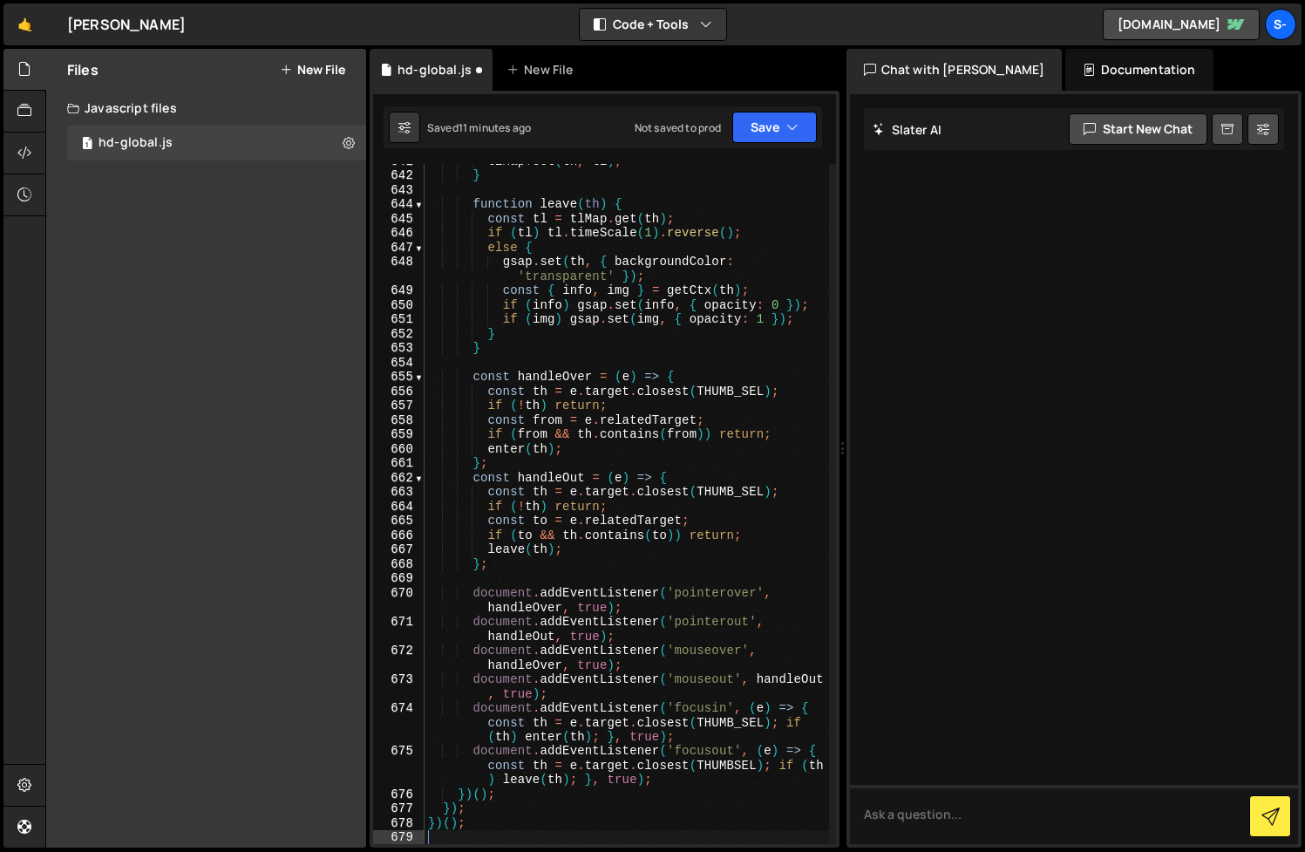
scroll to position [11622, 0]
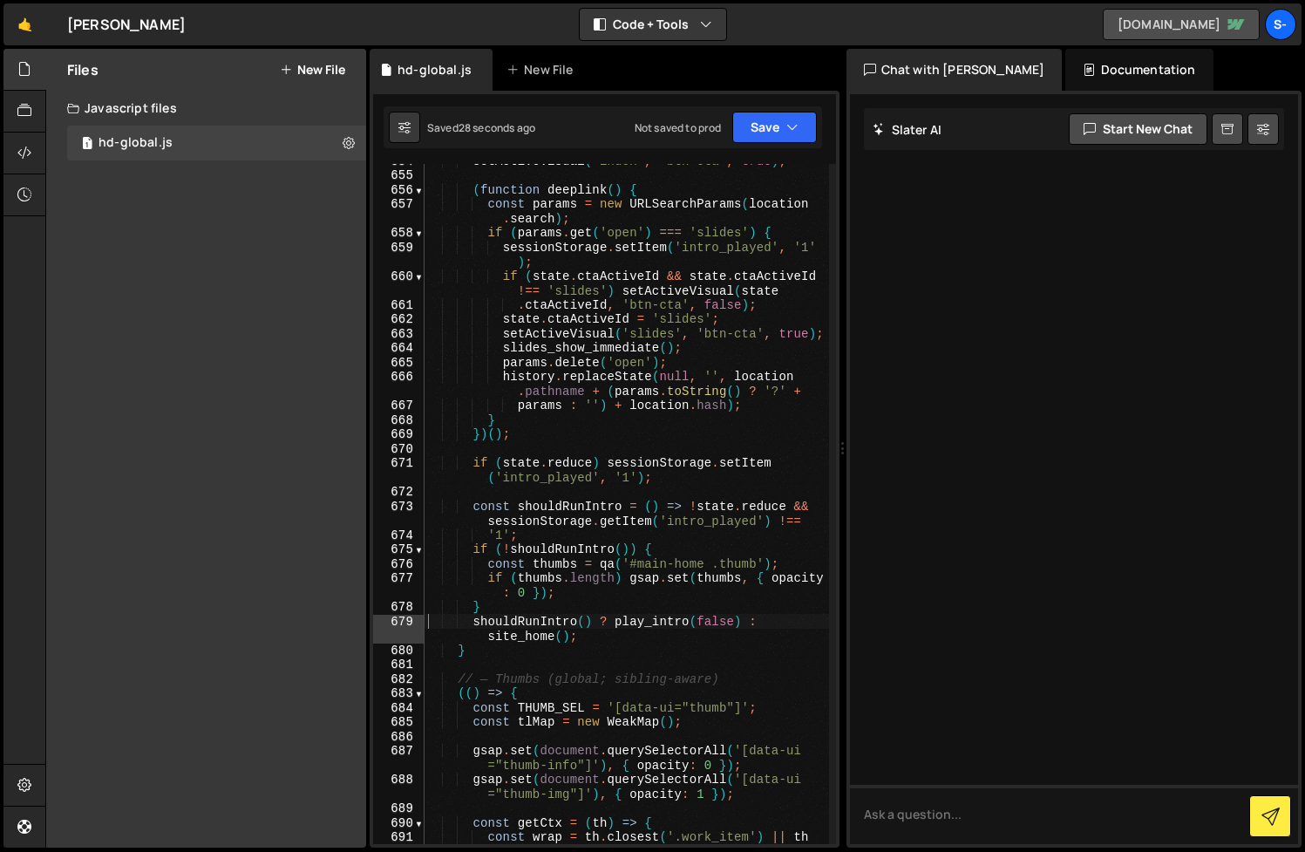
click at [1173, 29] on link "[DOMAIN_NAME]" at bounding box center [1181, 24] width 157 height 31
click at [671, 627] on div "setActiveVisual ( 'index' , 'btn-cta' , true ) ; ( function deeplink ( ) { cons…" at bounding box center [627, 515] width 405 height 724
type textarea "})();"
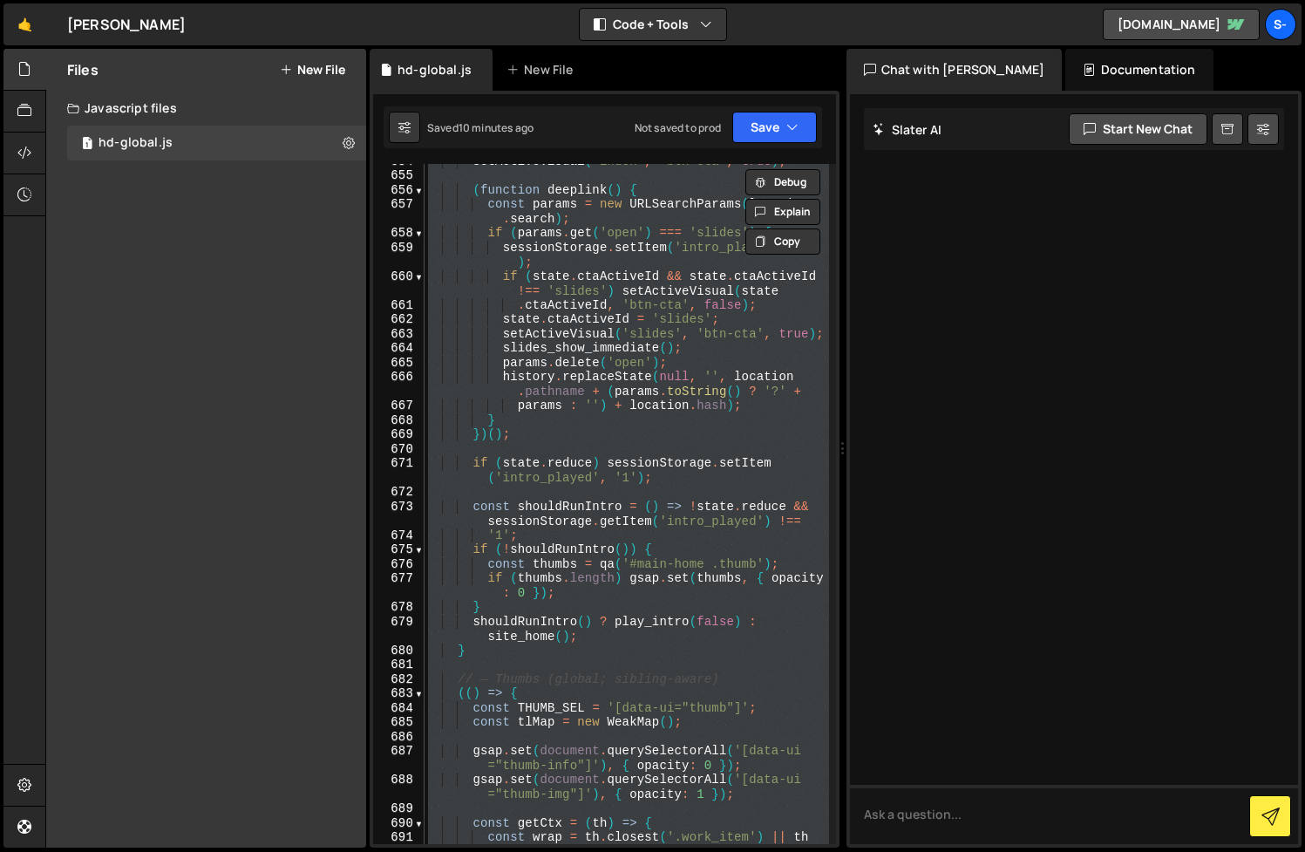
paste textarea
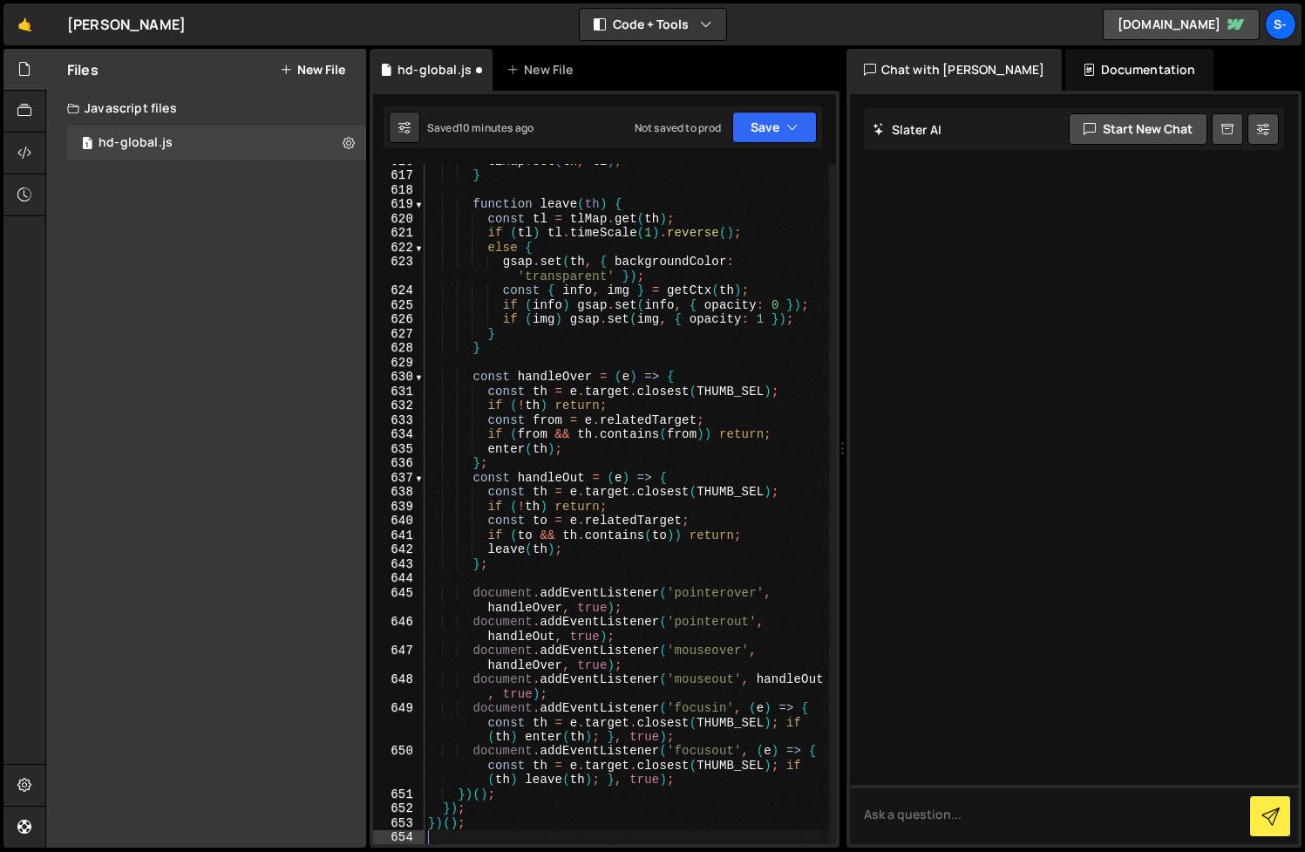
scroll to position [12197, 0]
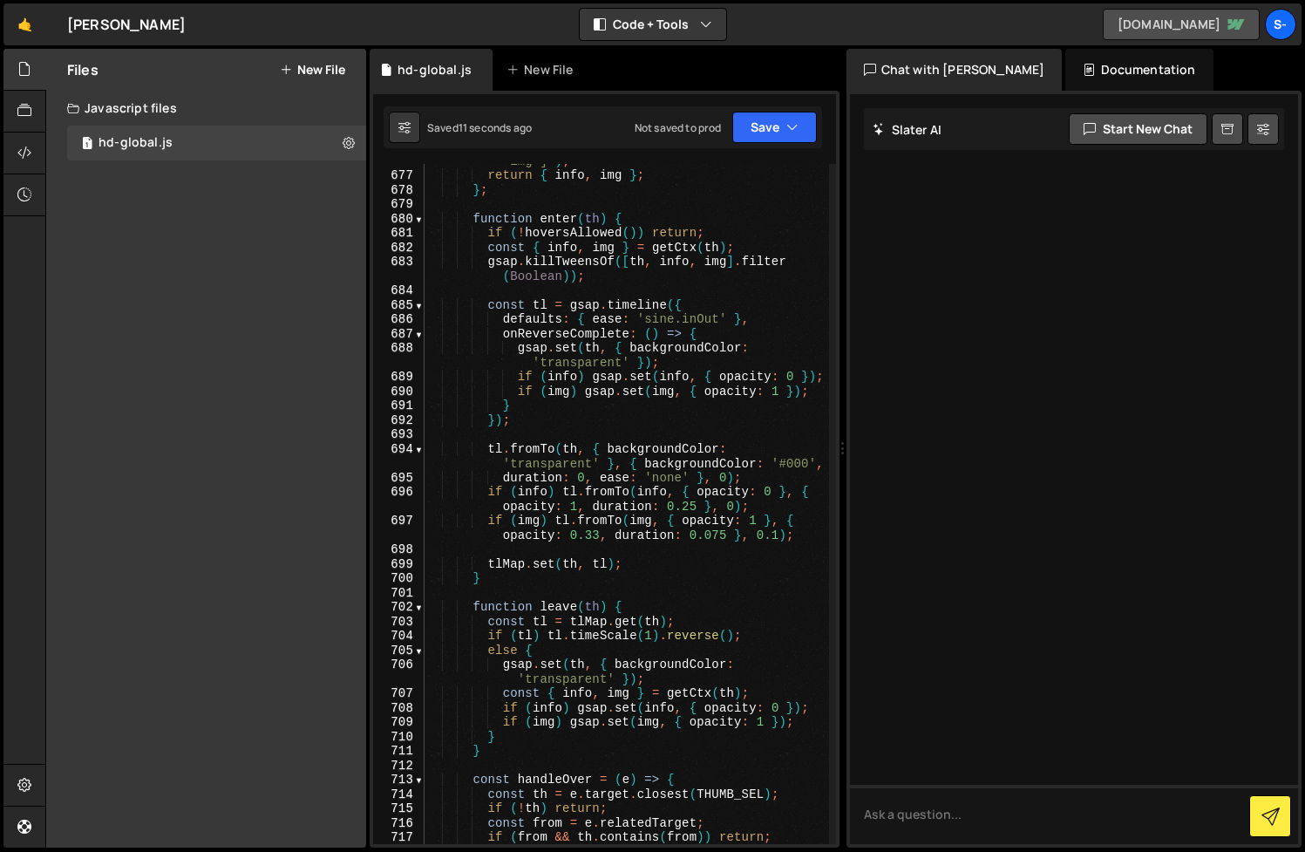
click at [1176, 13] on link "[DOMAIN_NAME]" at bounding box center [1181, 24] width 157 height 31
click at [772, 331] on div "const img = th . querySelector ( '[data-ui="thumb -img"]' ) ; return { info , i…" at bounding box center [627, 502] width 405 height 724
type textarea "})();"
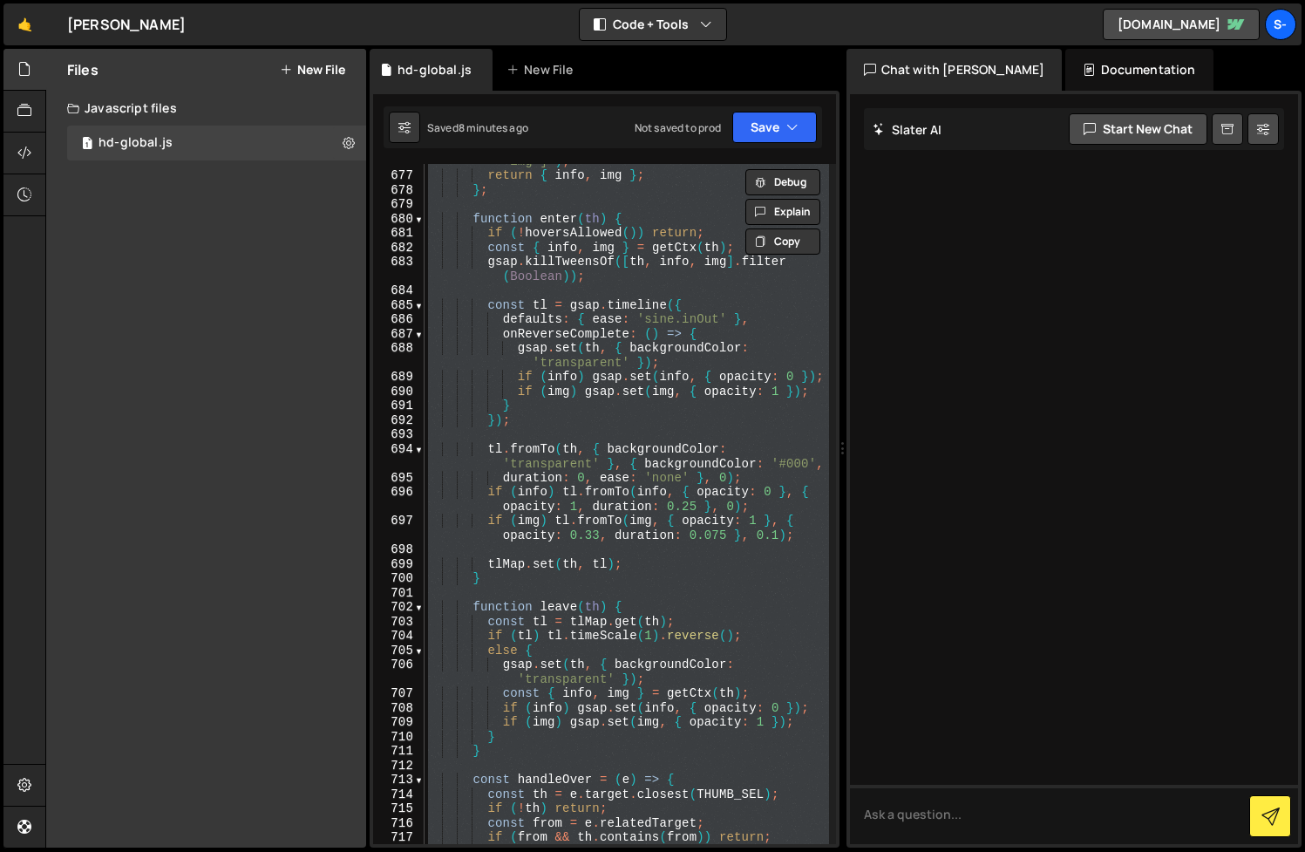
paste textarea
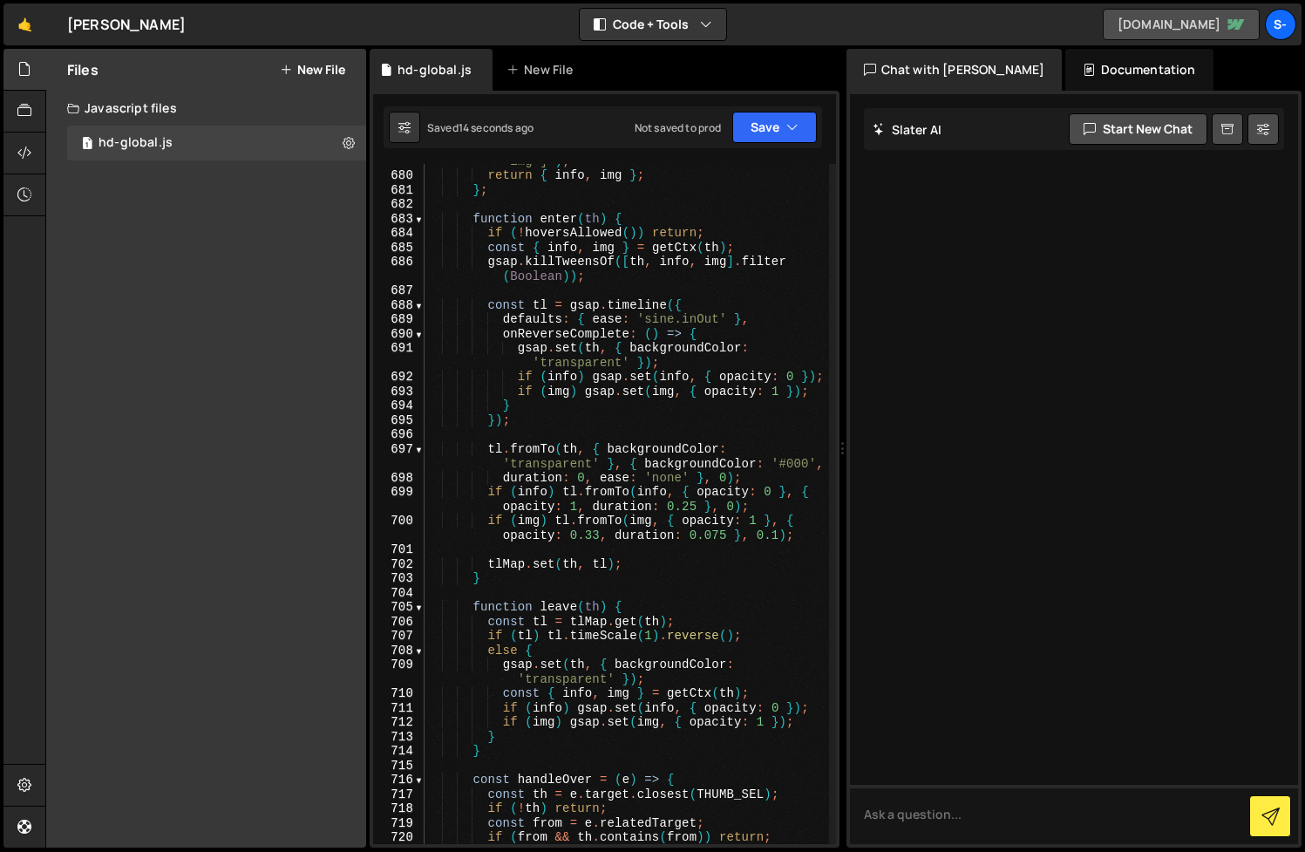
click at [1198, 21] on link "[DOMAIN_NAME]" at bounding box center [1181, 24] width 157 height 31
click at [1211, 29] on link "[DOMAIN_NAME]" at bounding box center [1181, 24] width 157 height 31
click at [1184, 24] on link "[DOMAIN_NAME]" at bounding box center [1181, 24] width 157 height 31
click at [1199, 28] on link "[DOMAIN_NAME]" at bounding box center [1181, 24] width 157 height 31
click at [1212, 23] on link "[DOMAIN_NAME]" at bounding box center [1181, 24] width 157 height 31
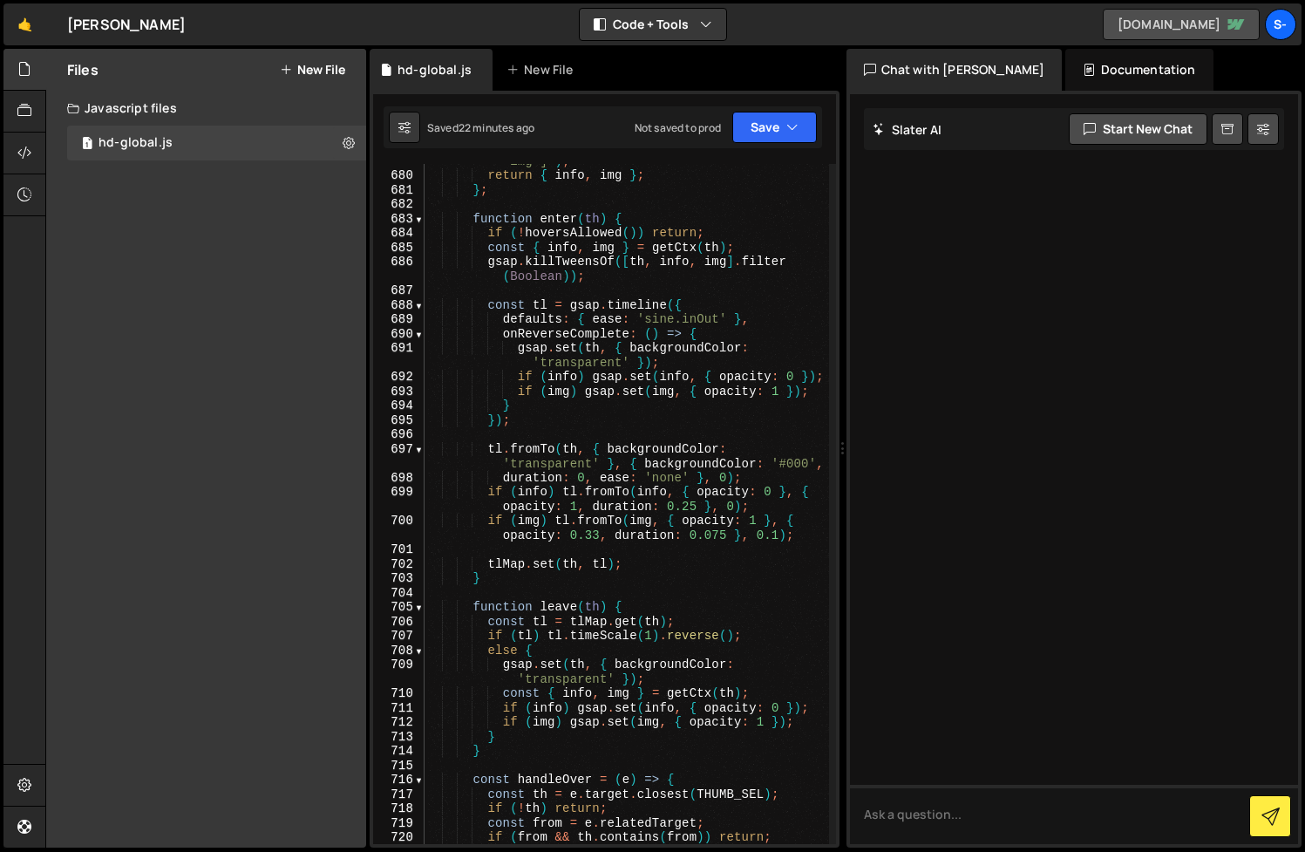
click at [1203, 20] on link "[DOMAIN_NAME]" at bounding box center [1181, 24] width 157 height 31
